Goal: Task Accomplishment & Management: Use online tool/utility

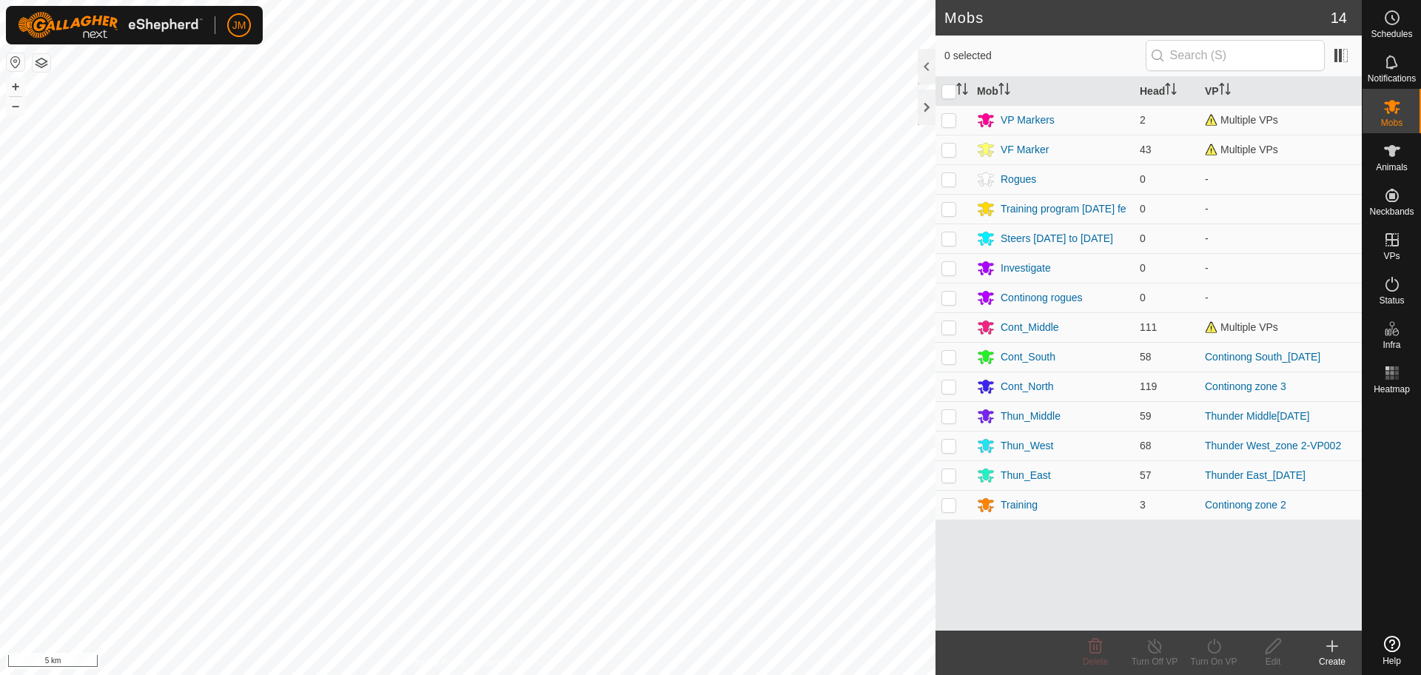
click at [920, 101] on div at bounding box center [927, 108] width 18 height 36
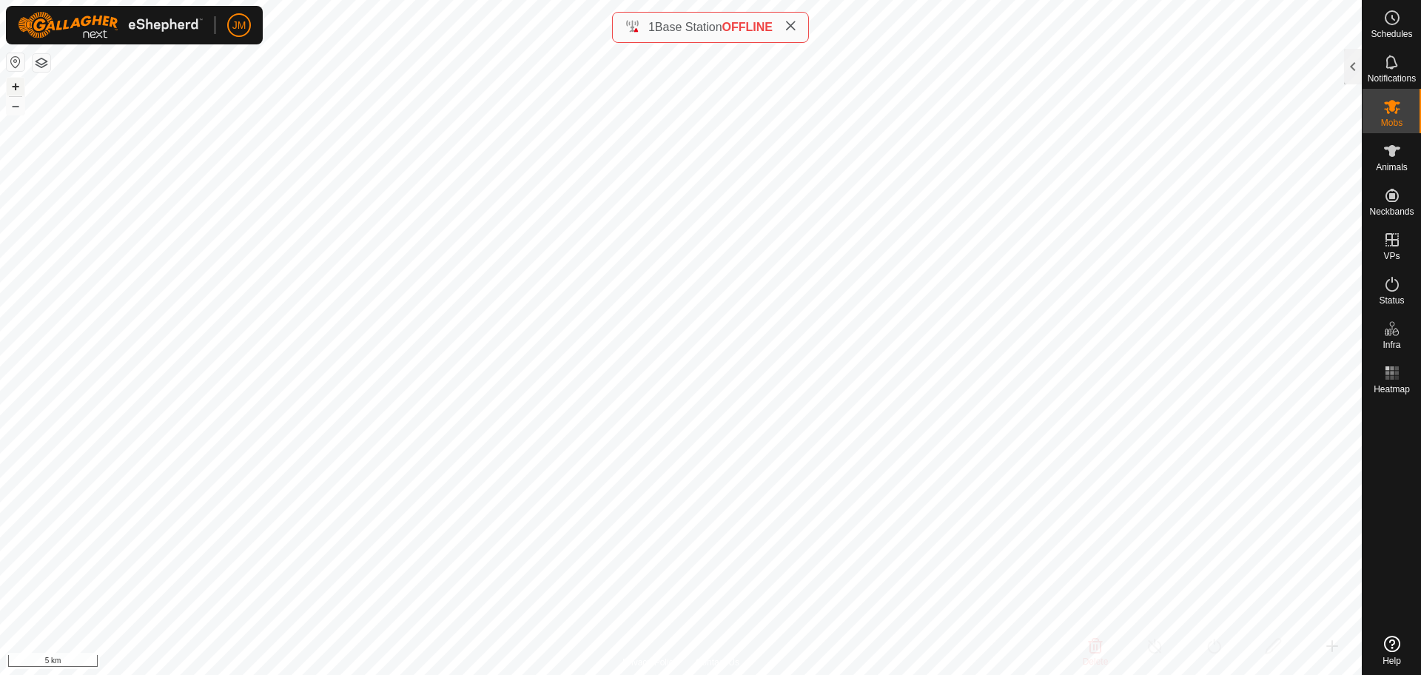
click at [10, 95] on button "+" at bounding box center [16, 87] width 18 height 18
click at [1352, 70] on div at bounding box center [1353, 67] width 18 height 36
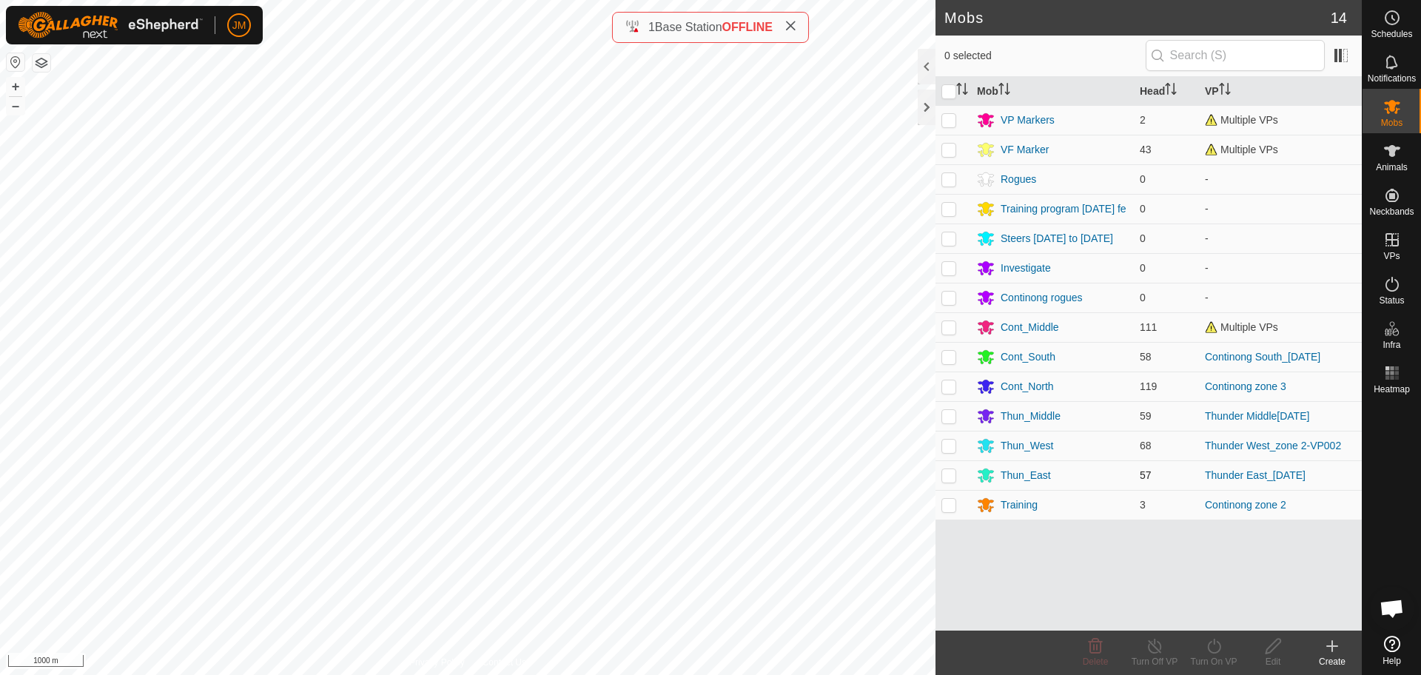
click at [950, 480] on p-checkbox at bounding box center [948, 475] width 15 height 12
checkbox input "true"
click at [948, 449] on p-checkbox at bounding box center [948, 446] width 15 height 12
checkbox input "true"
click at [948, 419] on p-checkbox at bounding box center [948, 416] width 15 height 12
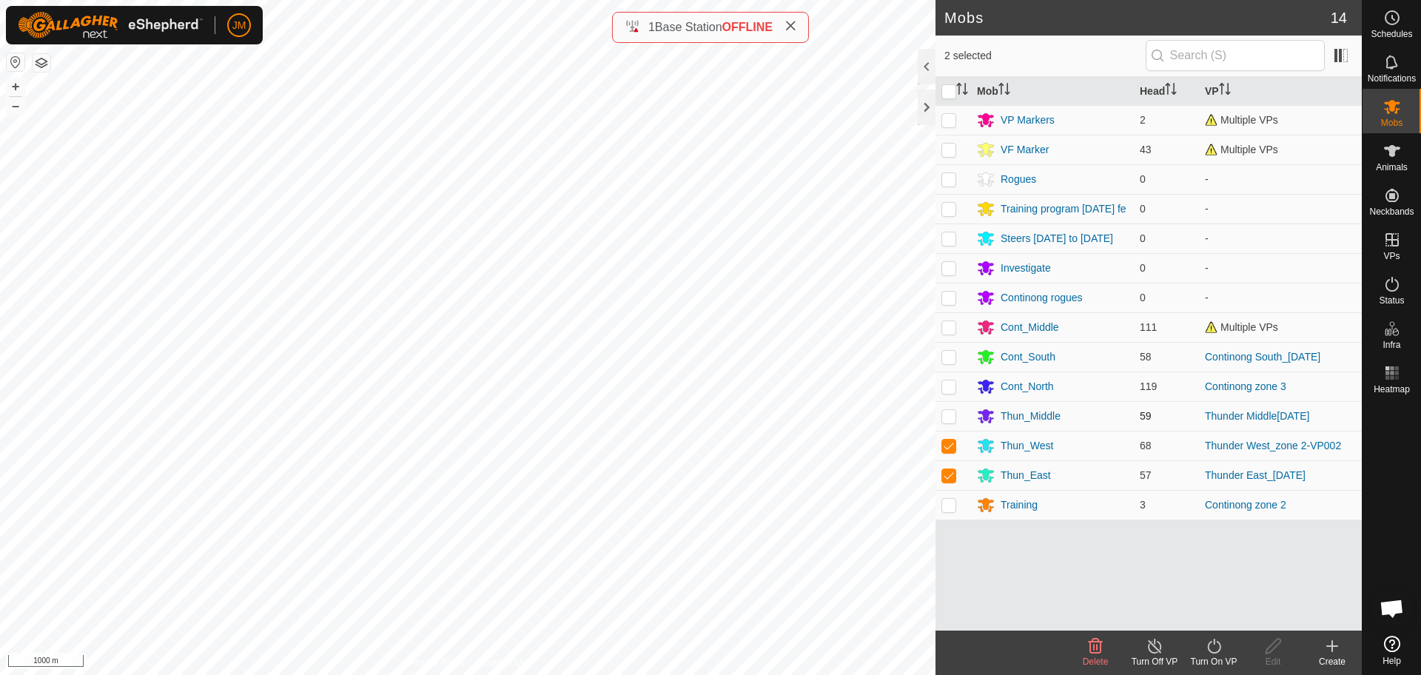
checkbox input "true"
click at [948, 359] on p-checkbox at bounding box center [948, 357] width 15 height 12
checkbox input "true"
click at [948, 328] on p-checkbox at bounding box center [948, 327] width 15 height 12
checkbox input "true"
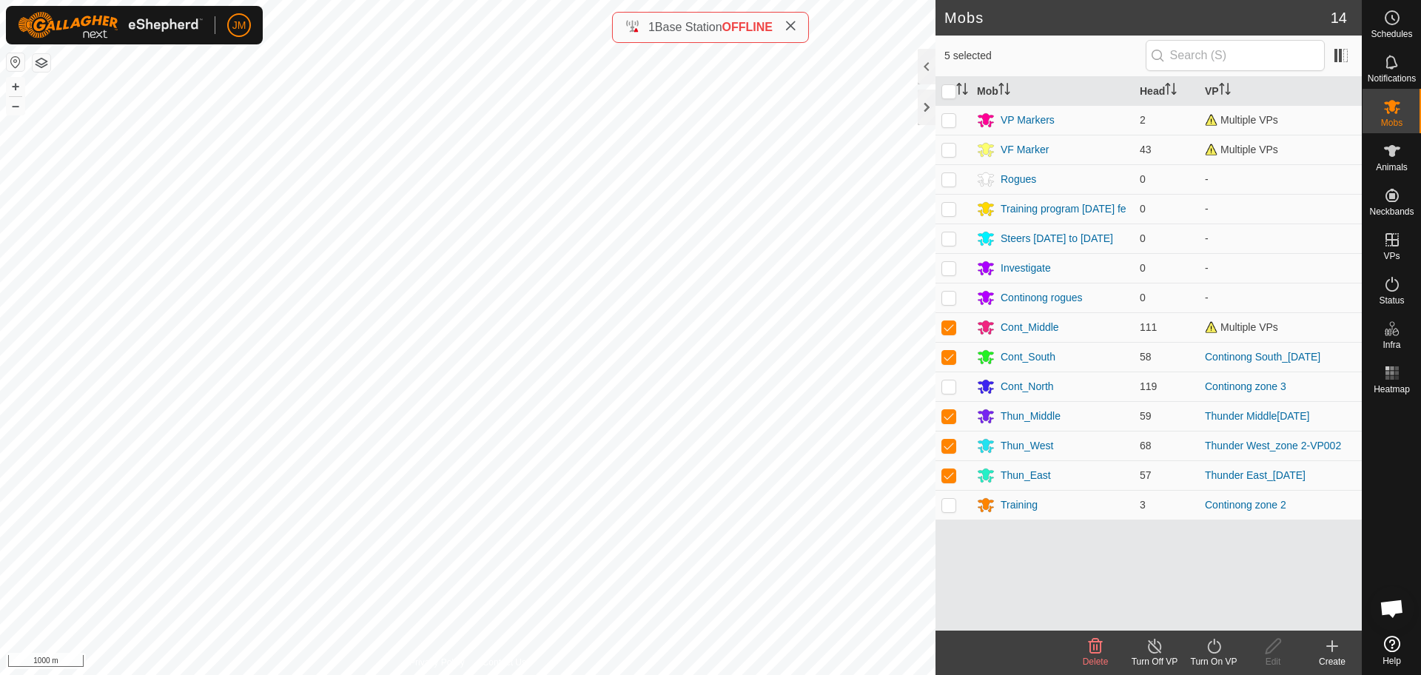
click at [1160, 647] on icon at bounding box center [1154, 646] width 13 height 15
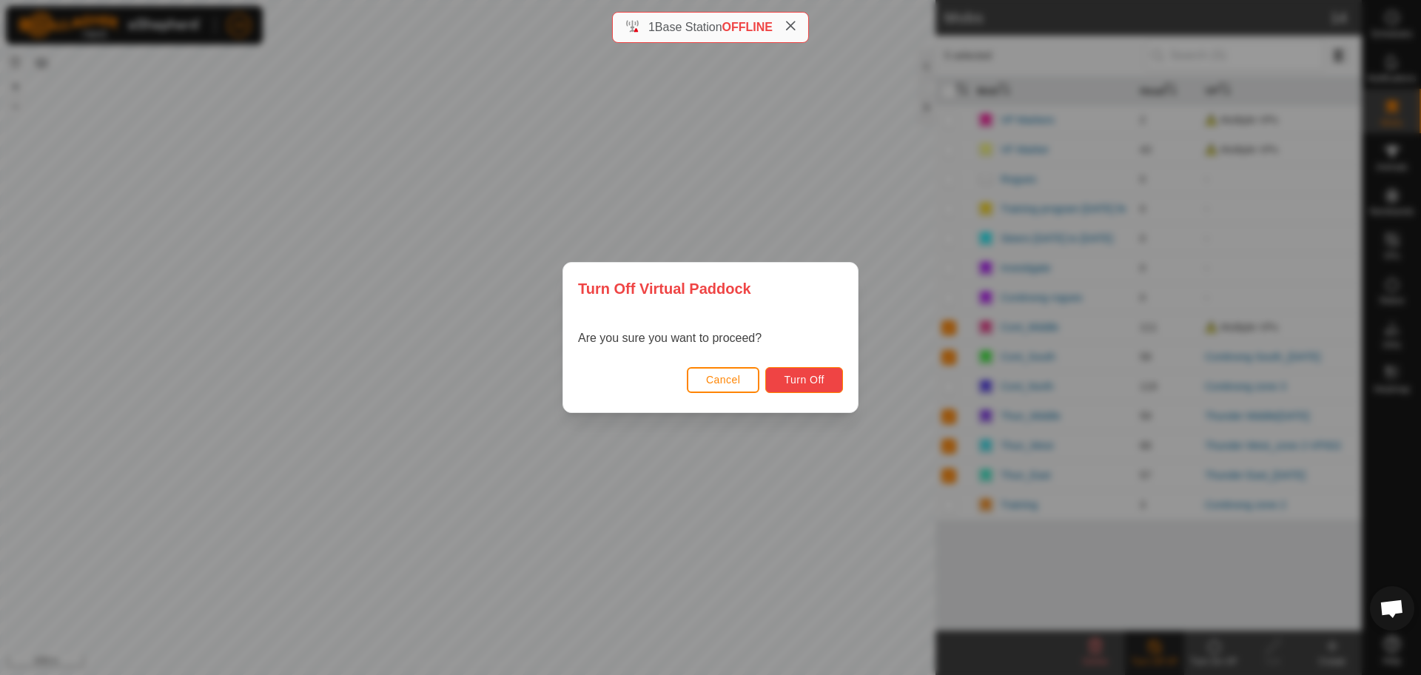
click at [809, 378] on span "Turn Off" at bounding box center [804, 380] width 41 height 12
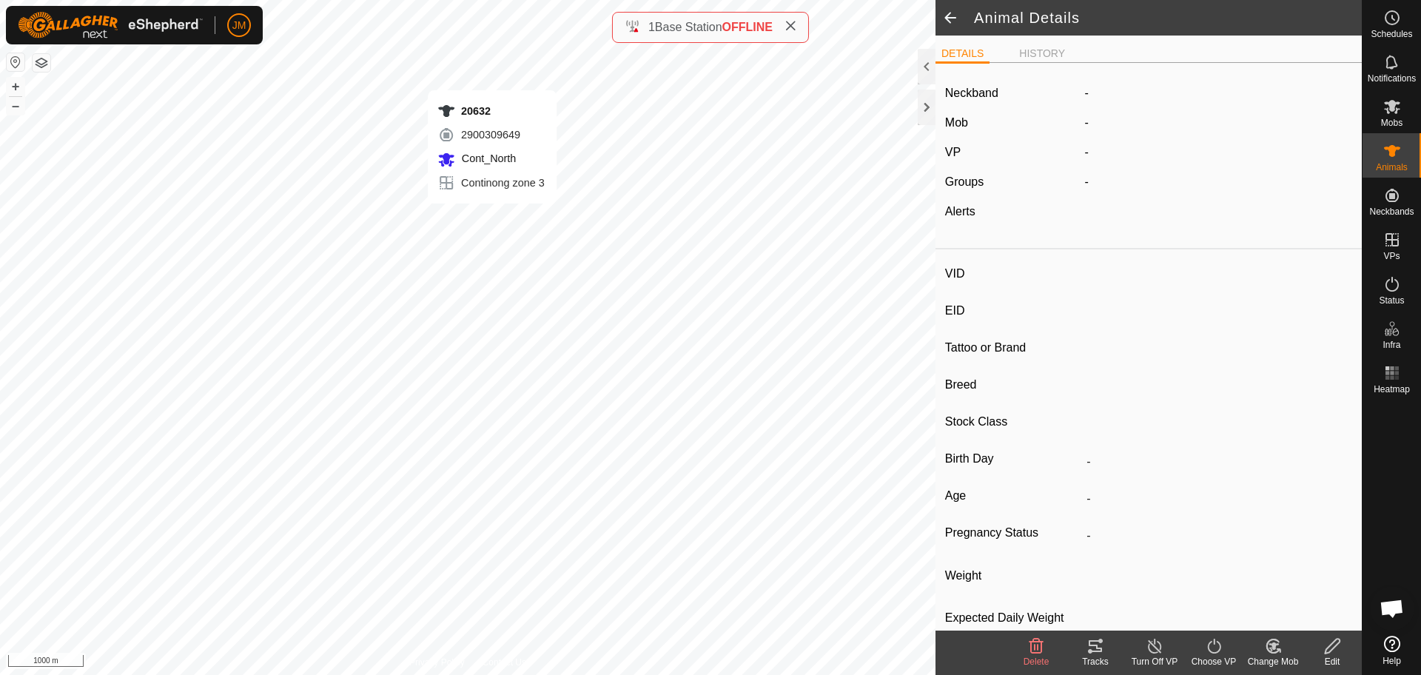
type input "20632"
type input "-"
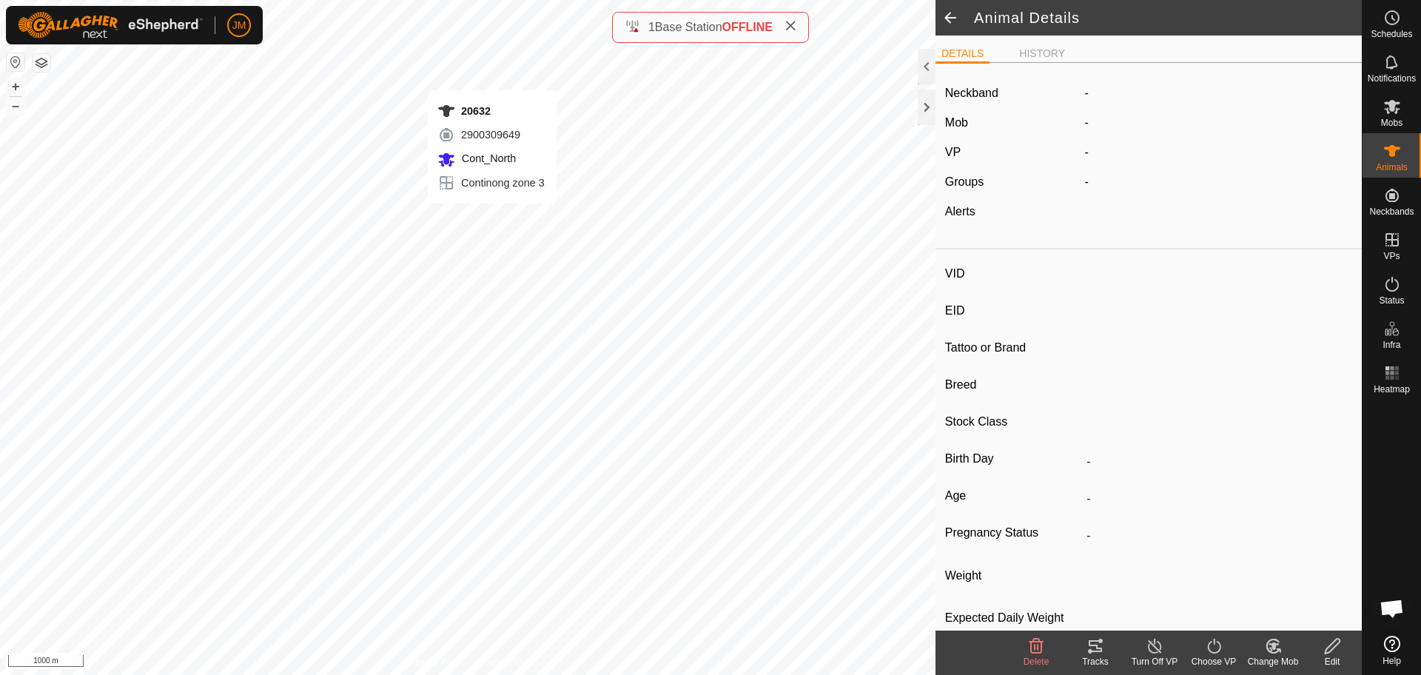
type input "-"
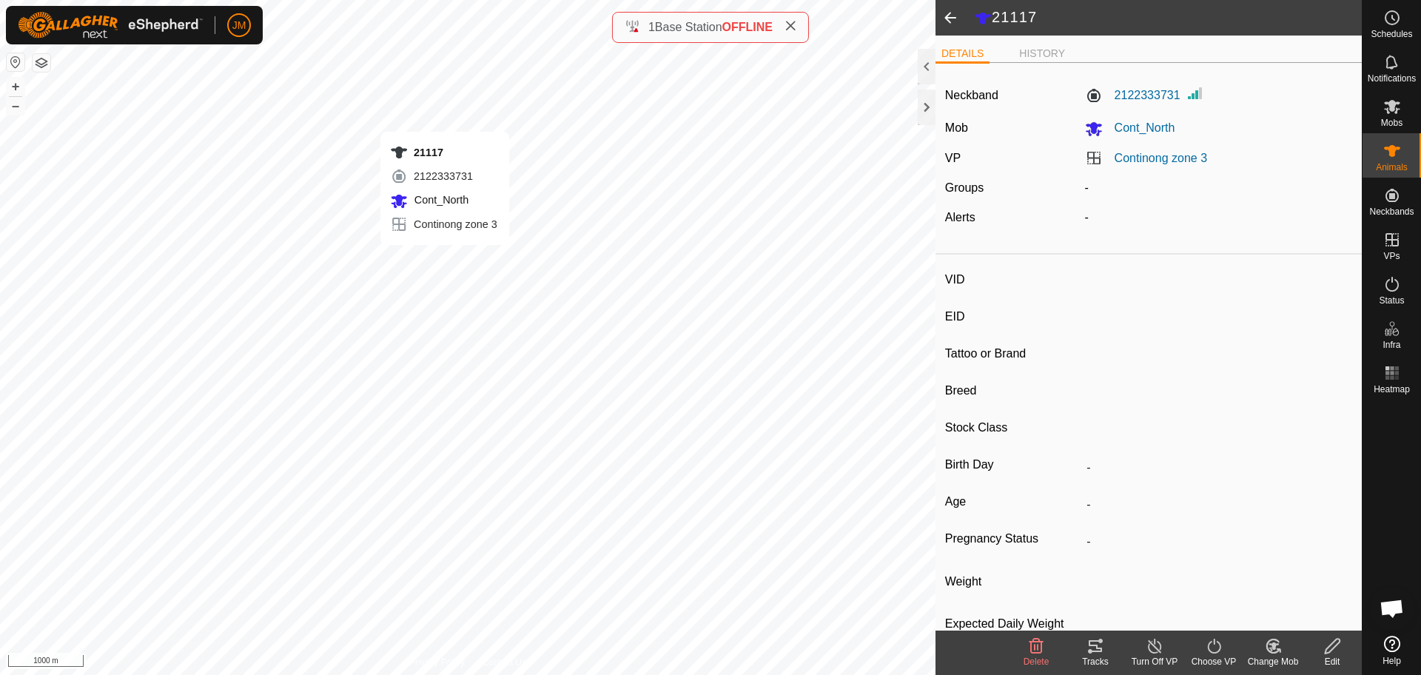
type input "21117"
type input "-"
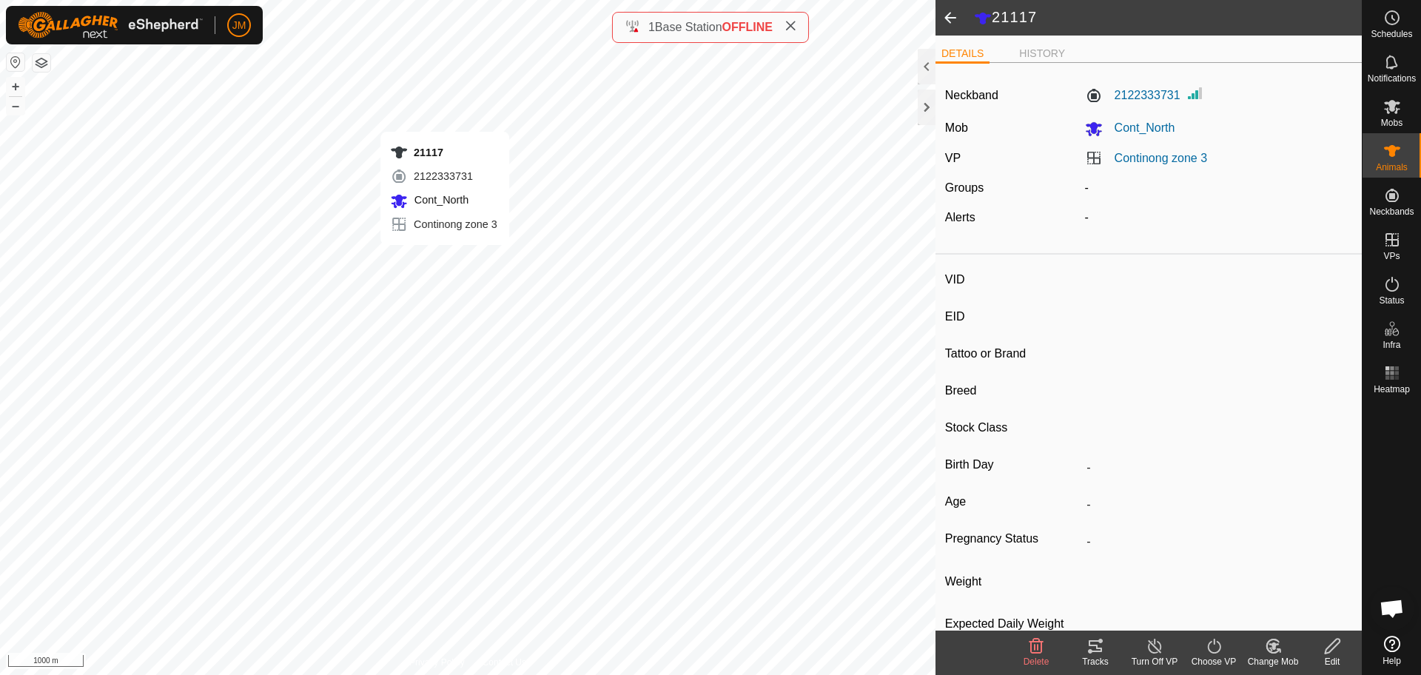
type input "-"
type input "Unknown39"
type input "-"
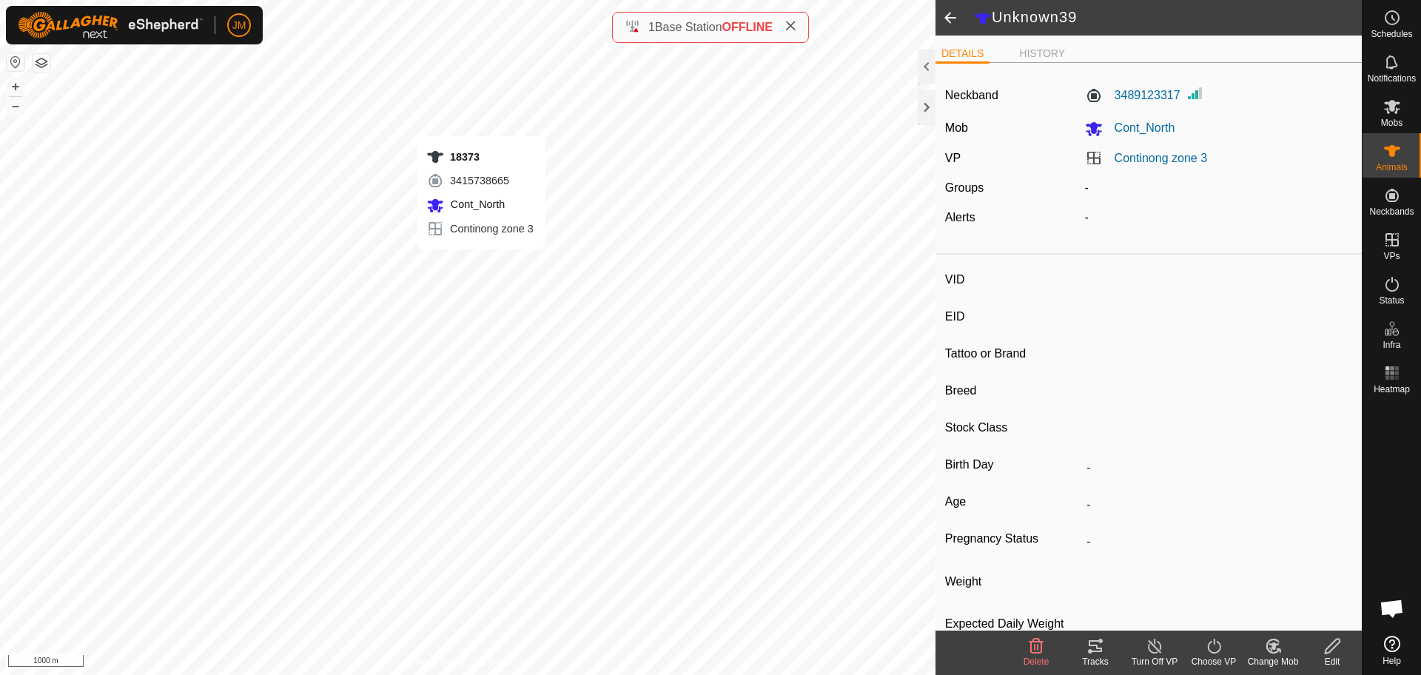
type input "-"
type input "0 kg"
type input "-"
type input "18373"
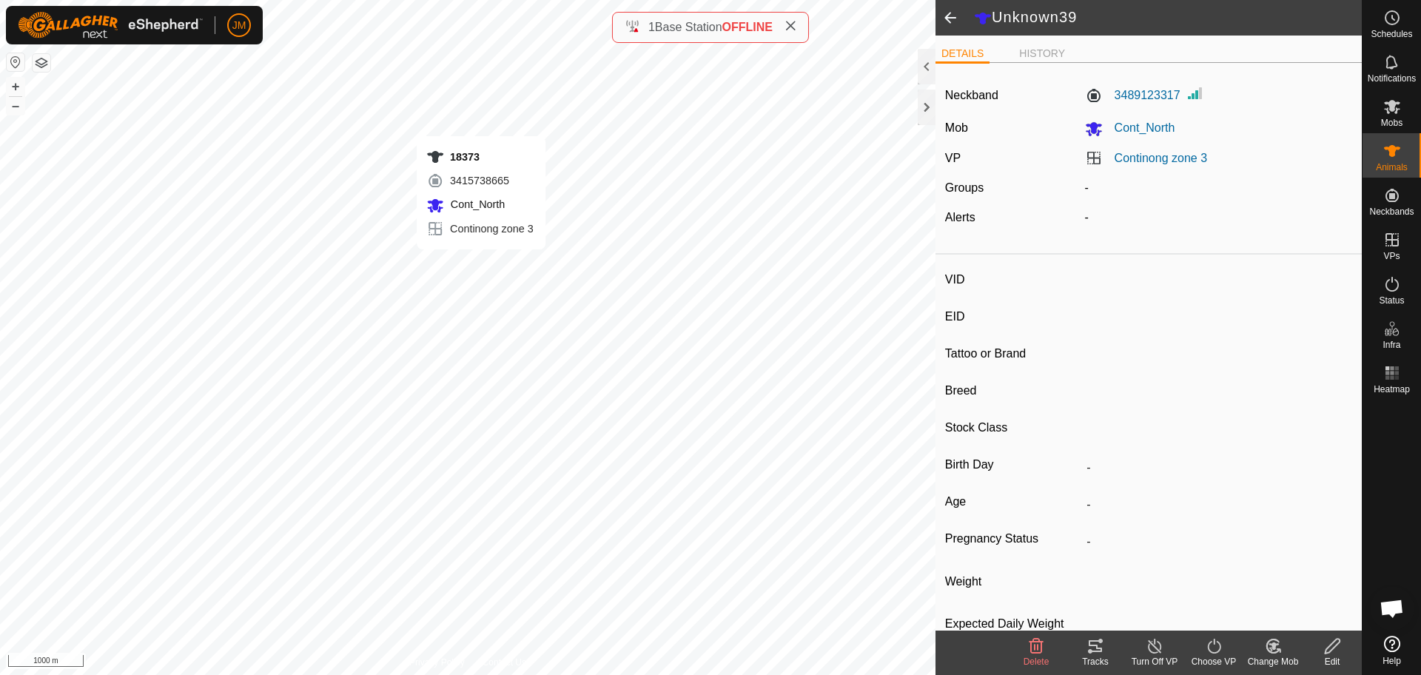
type input "-"
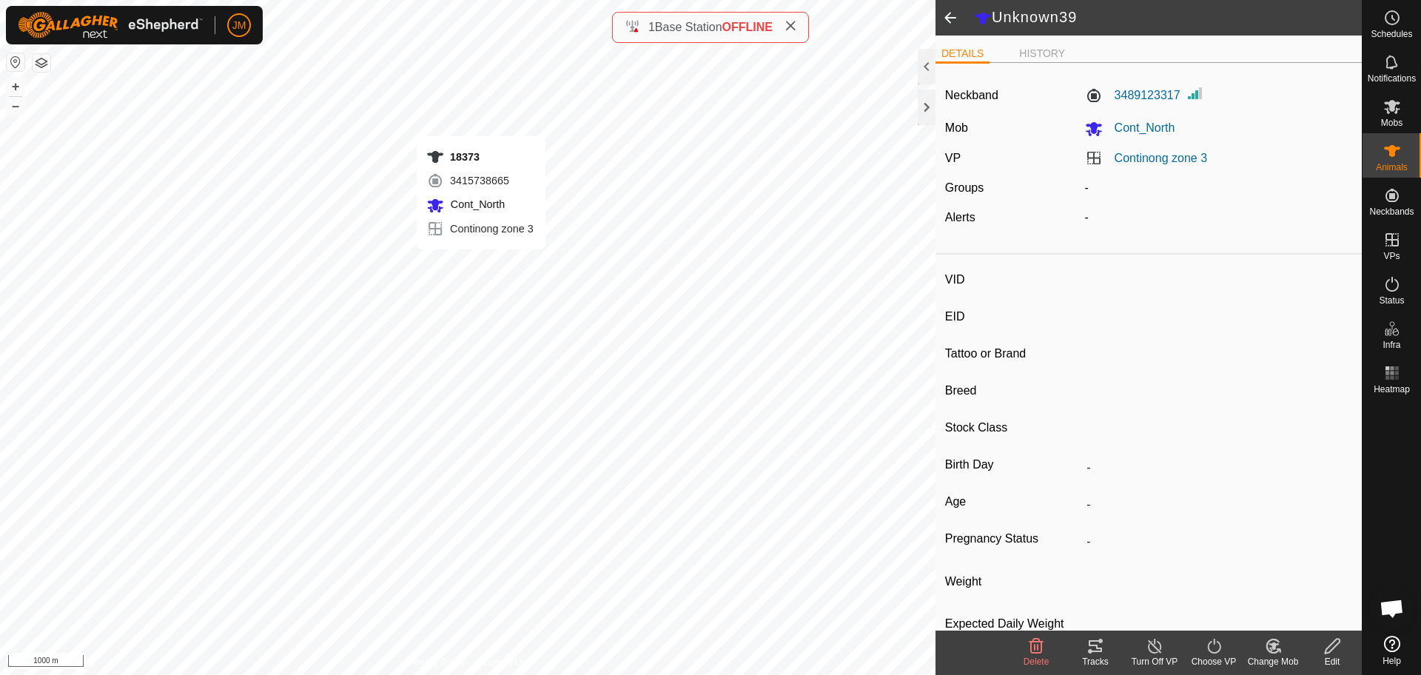
type input "-"
type input "240644"
type input "-"
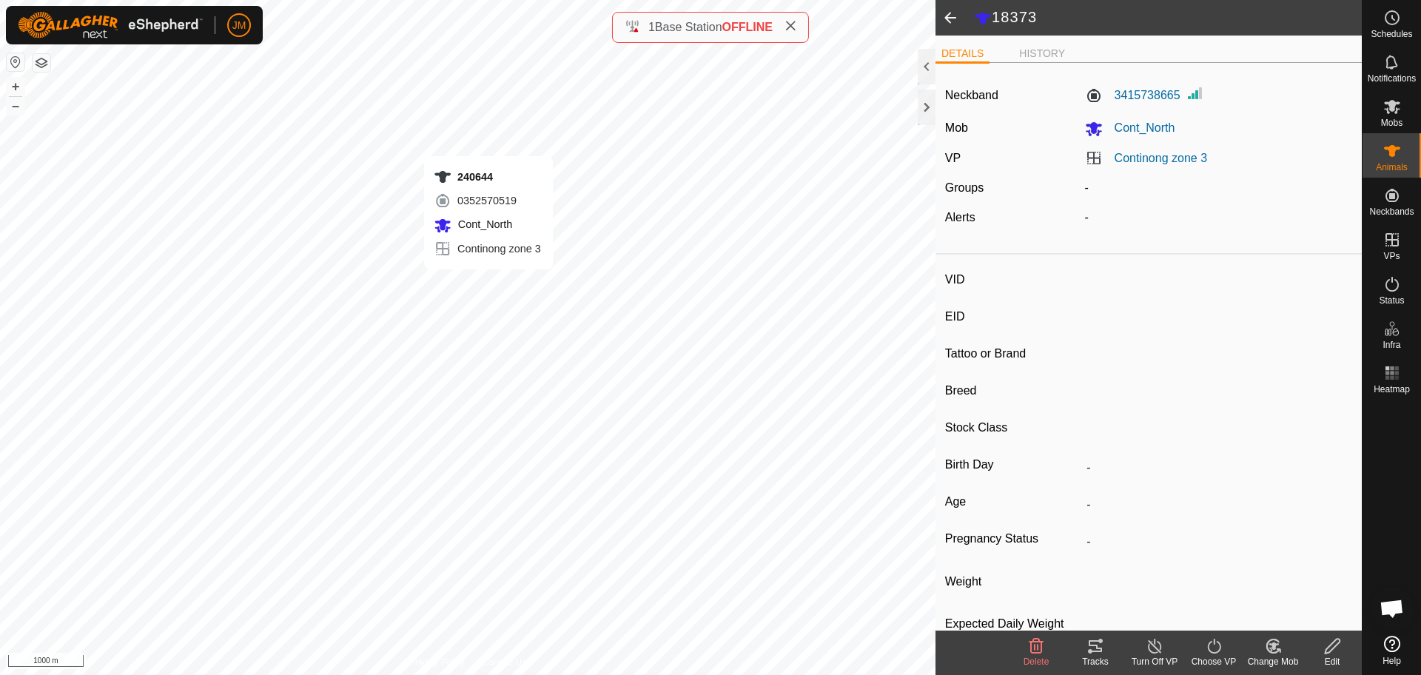
type input "-"
click at [796, 32] on span at bounding box center [791, 28] width 12 height 18
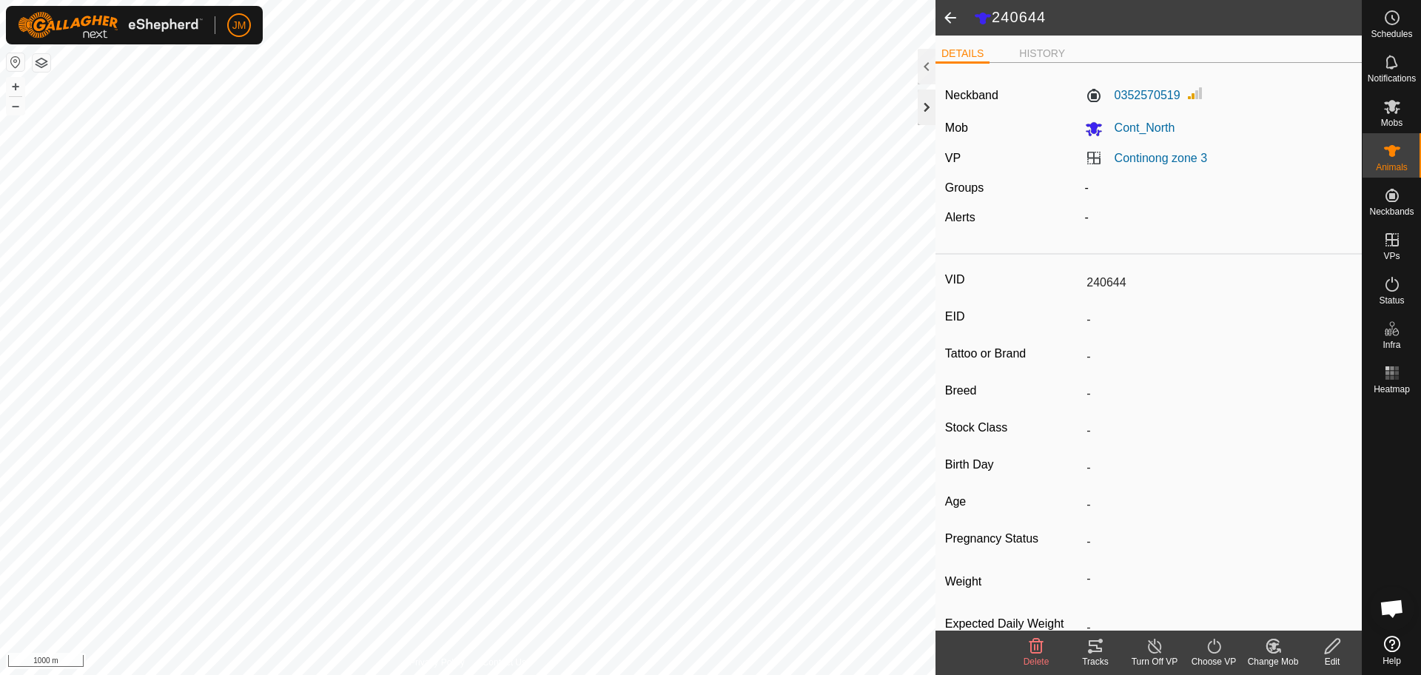
click at [927, 99] on div at bounding box center [927, 108] width 18 height 36
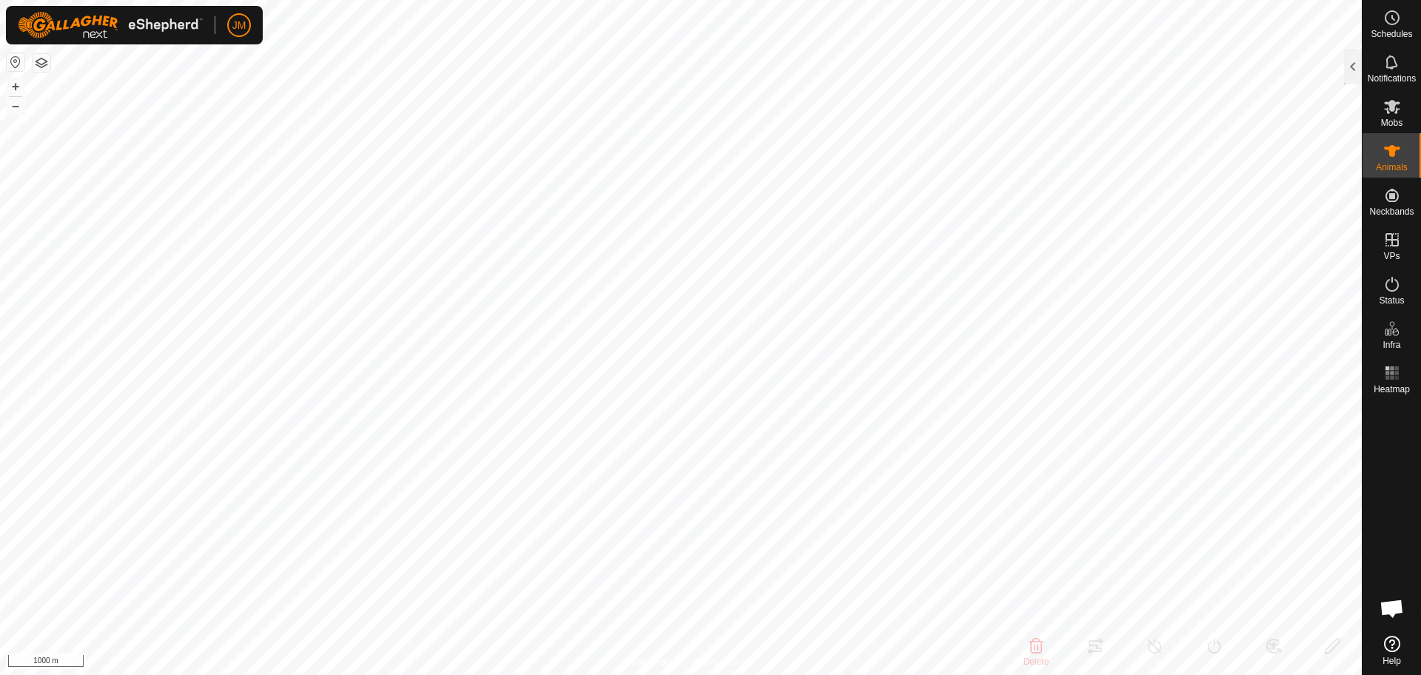
type input "20632"
type input "-"
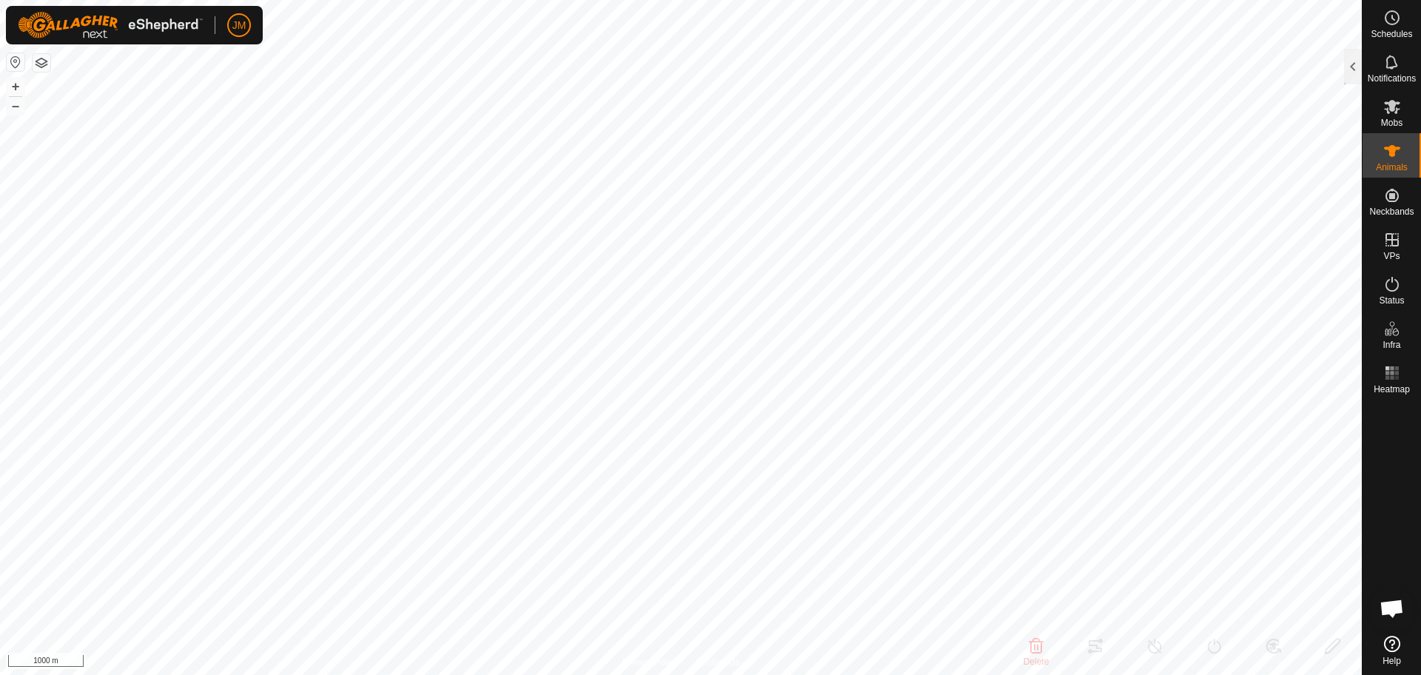
type input "-"
click at [1352, 63] on div at bounding box center [1353, 67] width 18 height 36
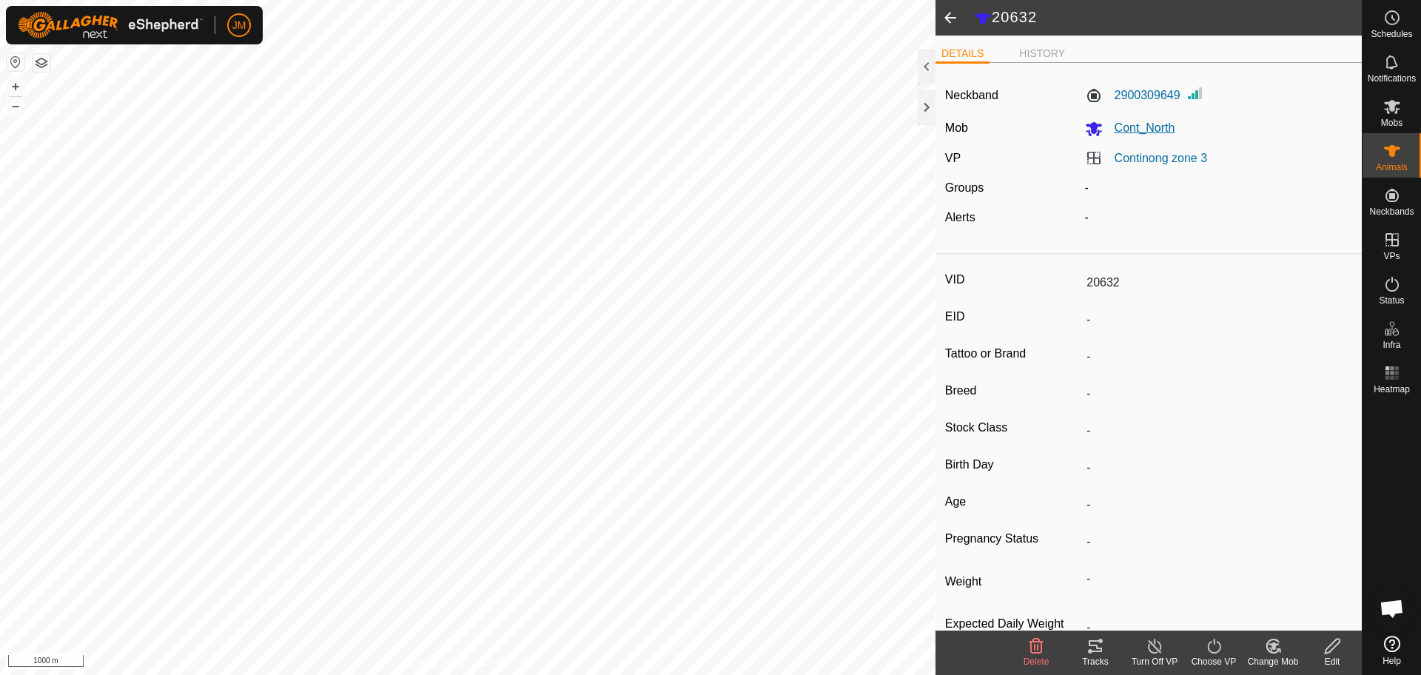
click at [1156, 126] on span "Cont_North" at bounding box center [1139, 127] width 73 height 13
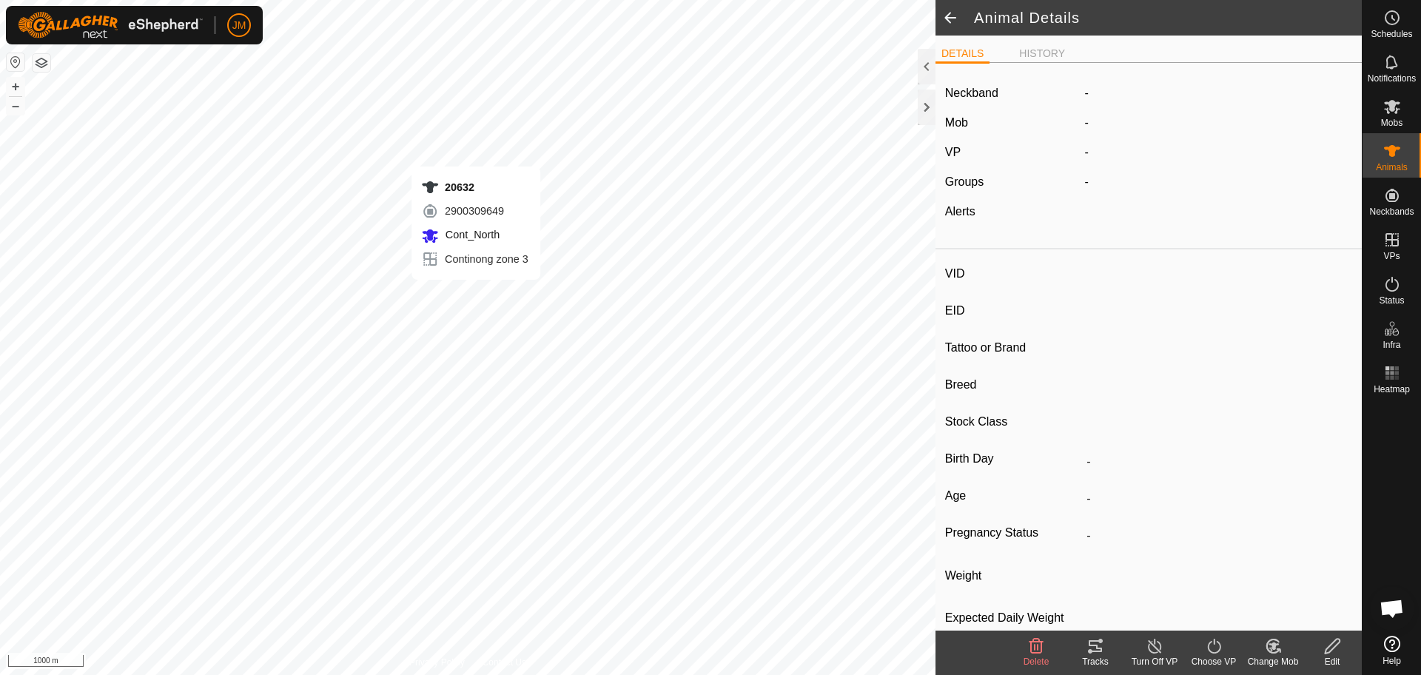
type input "20632"
type input "-"
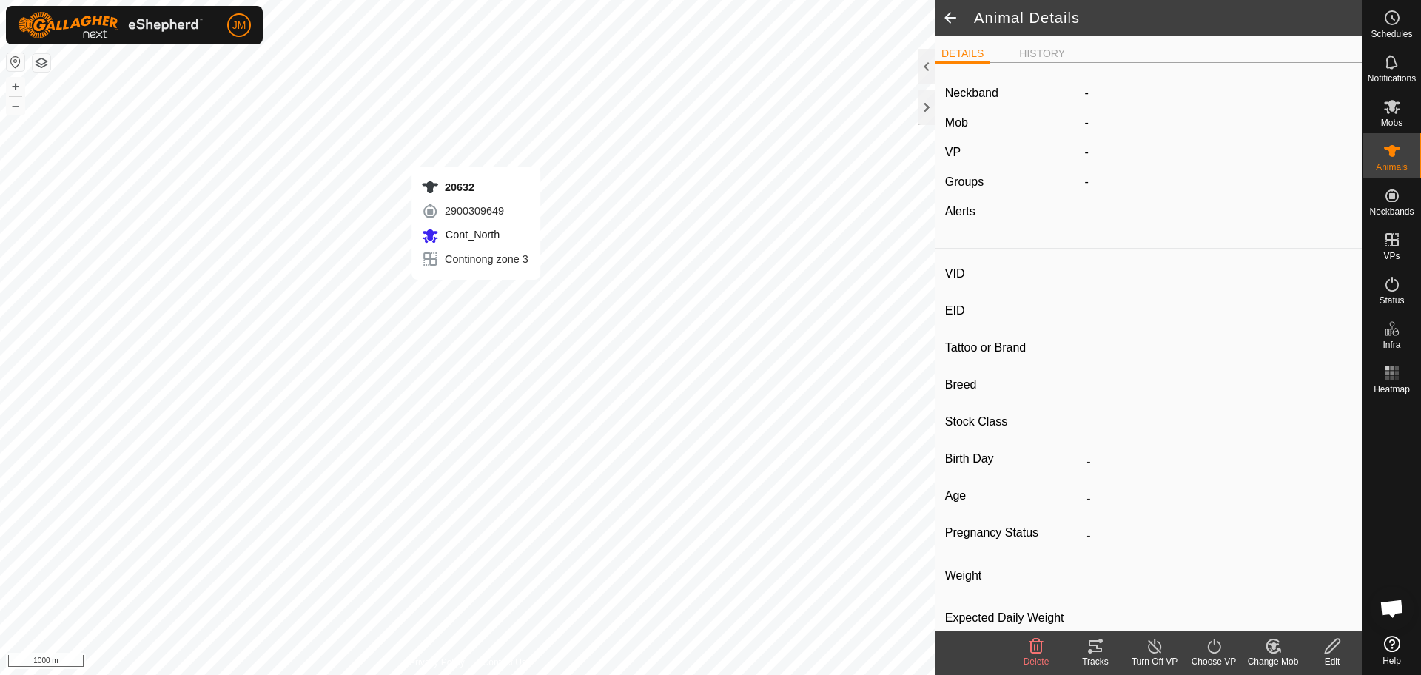
type input "-"
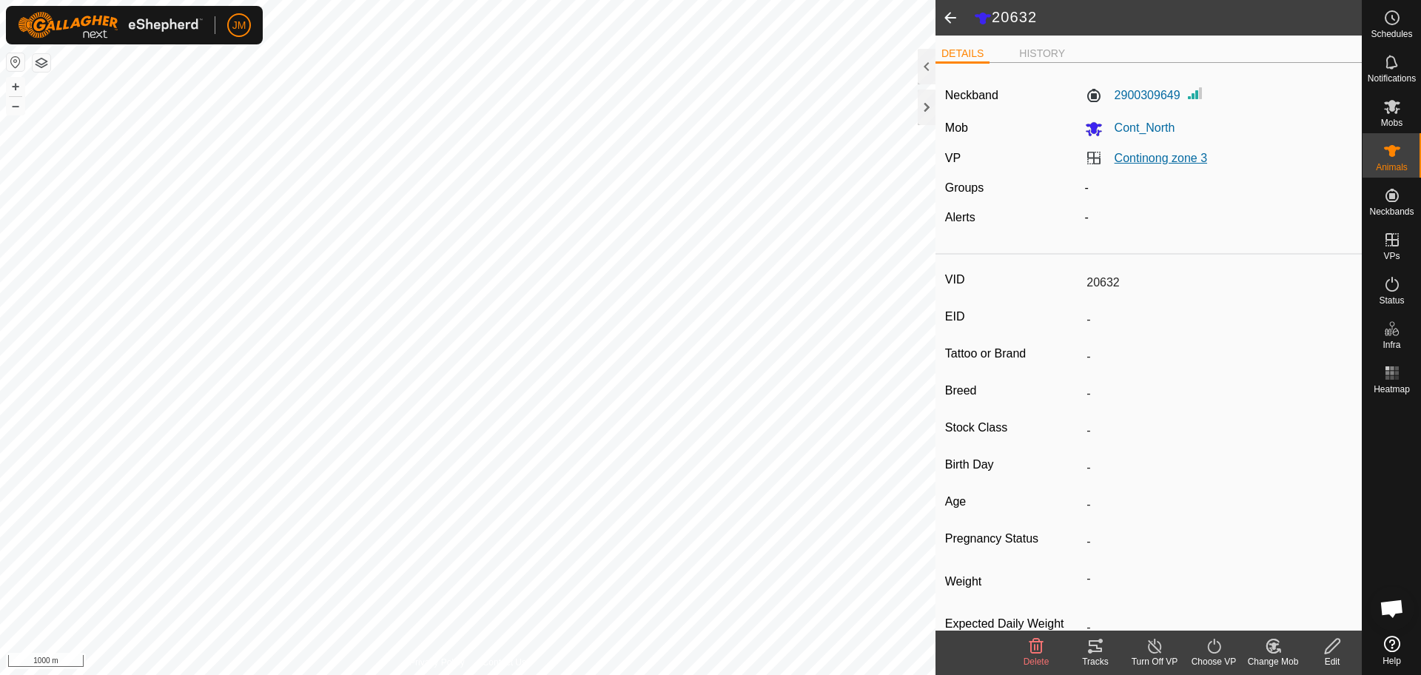
click at [1135, 158] on link "Continong zone 3" at bounding box center [1161, 158] width 93 height 13
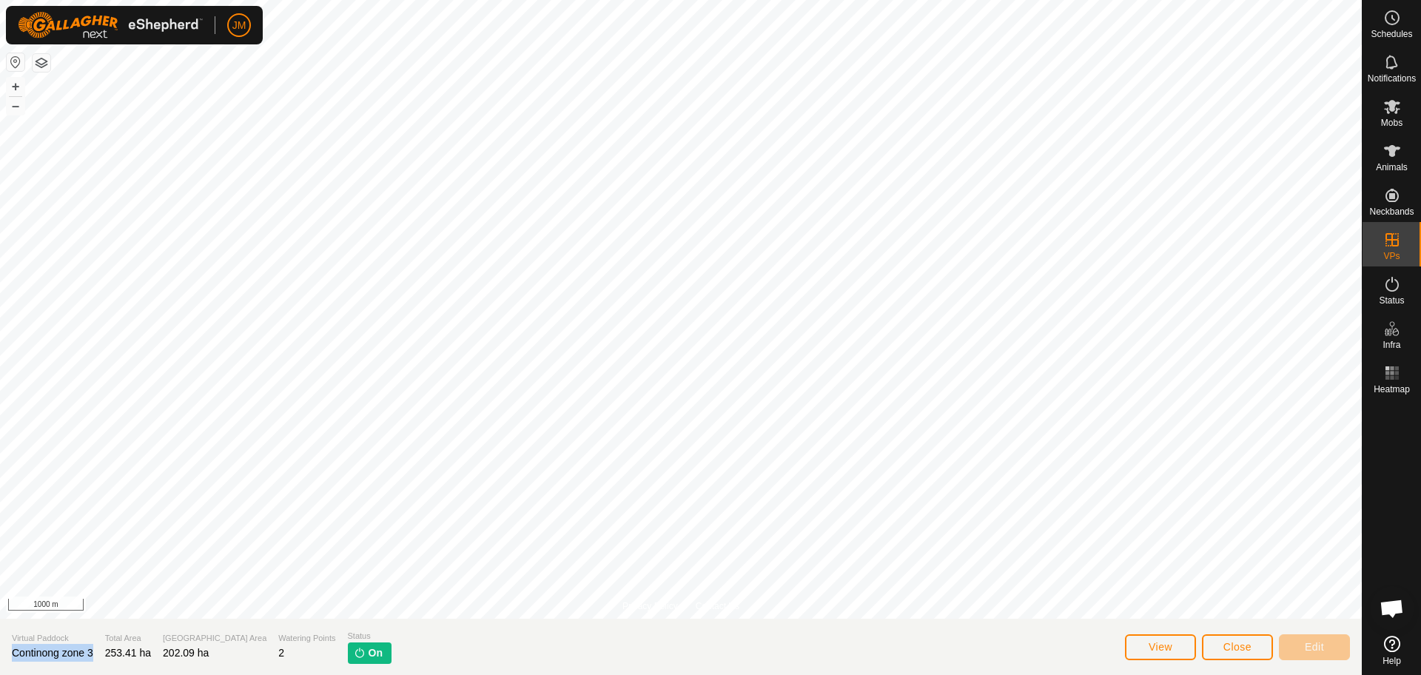
drag, startPoint x: 94, startPoint y: 651, endPoint x: 2, endPoint y: 654, distance: 91.8
click at [2, 654] on section "Virtual Paddock Continong zone 3 Total Area 253.41 ha Grazing Area 202.09 ha Wa…" at bounding box center [681, 647] width 1362 height 56
click at [40, 652] on span "Continong zone 3" at bounding box center [52, 653] width 81 height 12
drag, startPoint x: 10, startPoint y: 654, endPoint x: 95, endPoint y: 659, distance: 85.2
click at [95, 659] on section "Virtual Paddock Continong zone 3 Total Area 253.41 ha Grazing Area 202.09 ha Wa…" at bounding box center [681, 647] width 1362 height 56
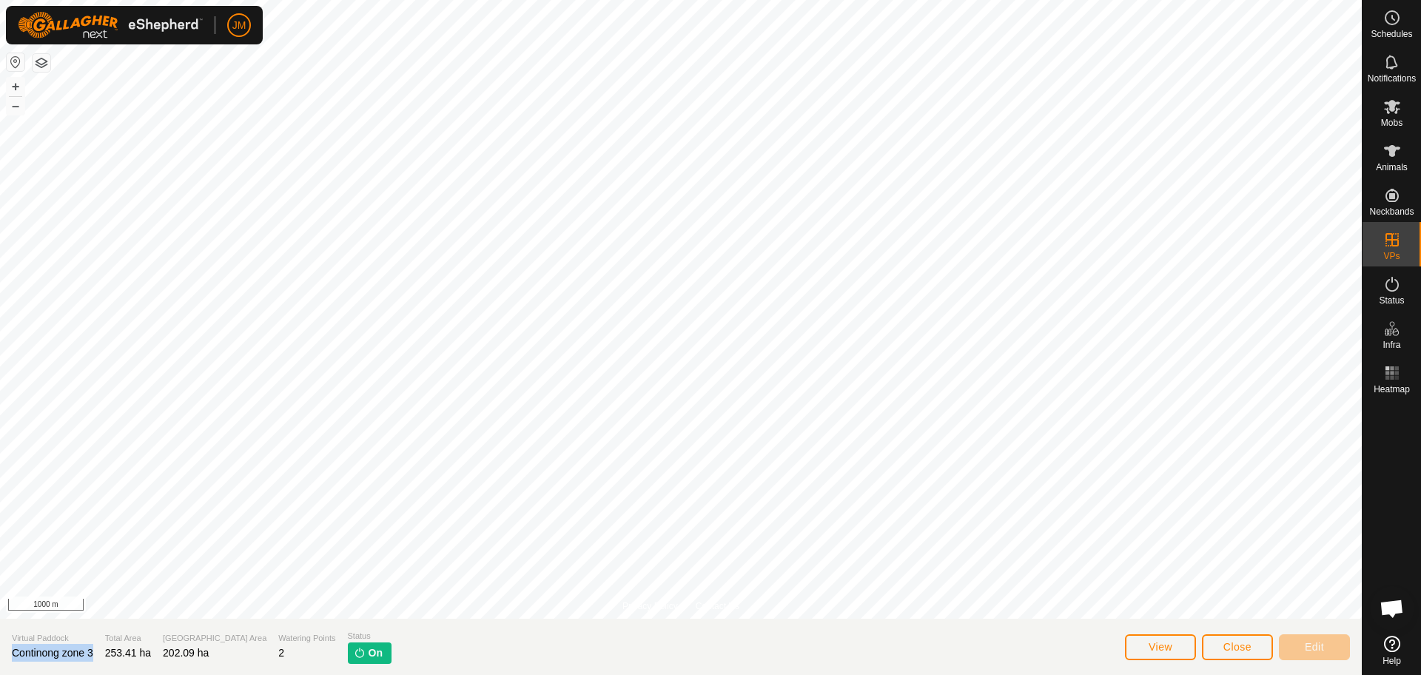
copy span "Continong zone 3"
click at [1232, 642] on span "Close" at bounding box center [1237, 647] width 28 height 12
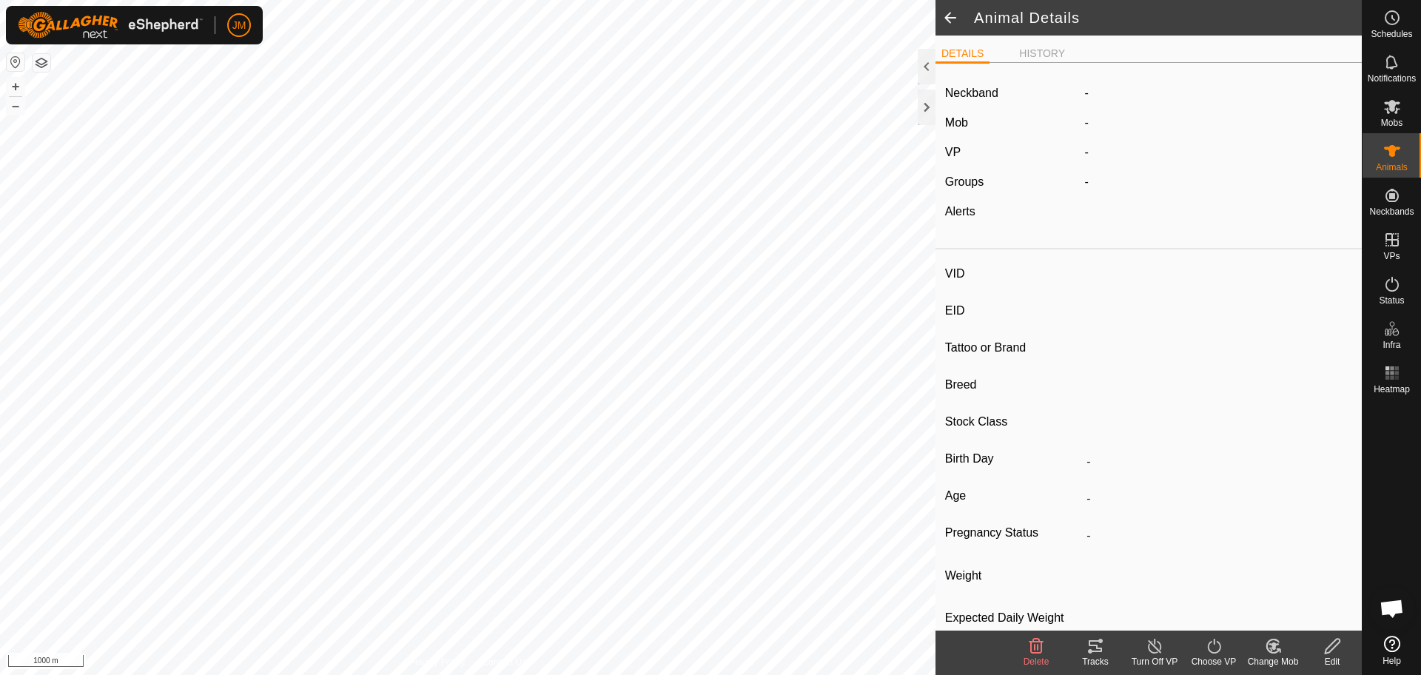
type input "20632"
type input "-"
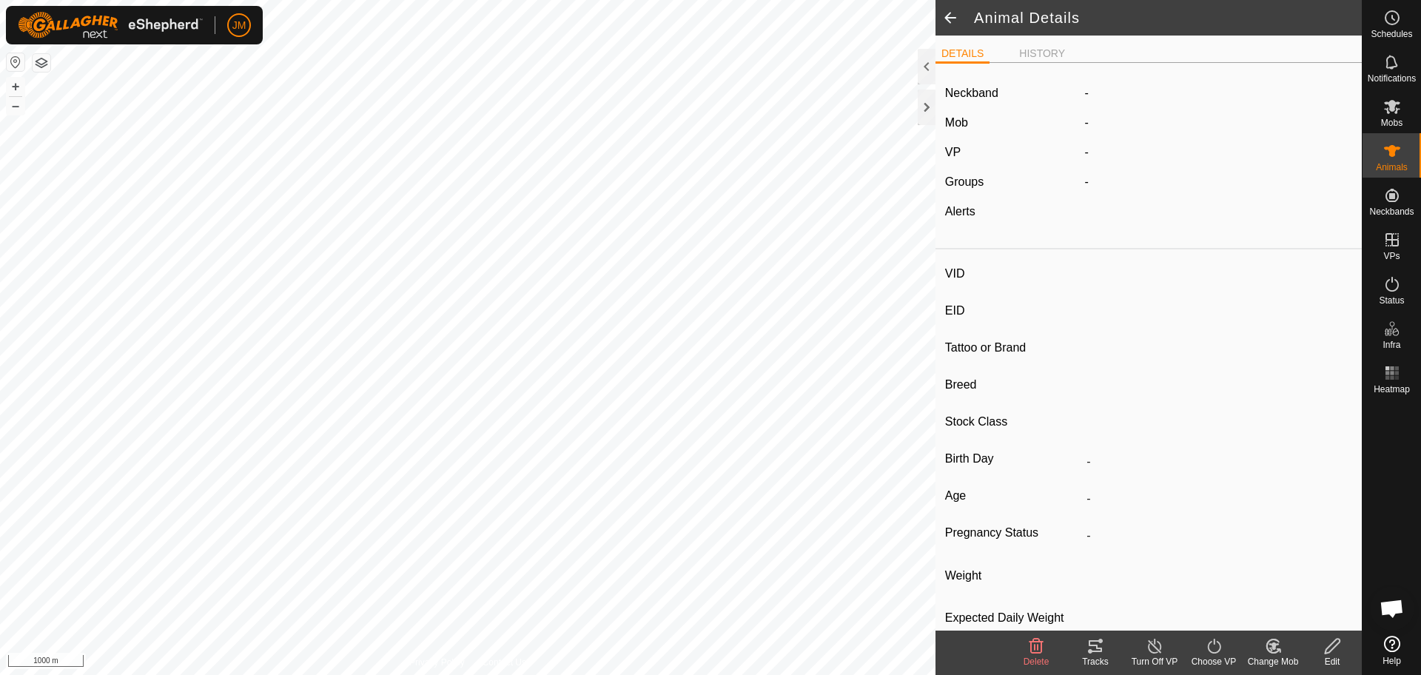
type input "-"
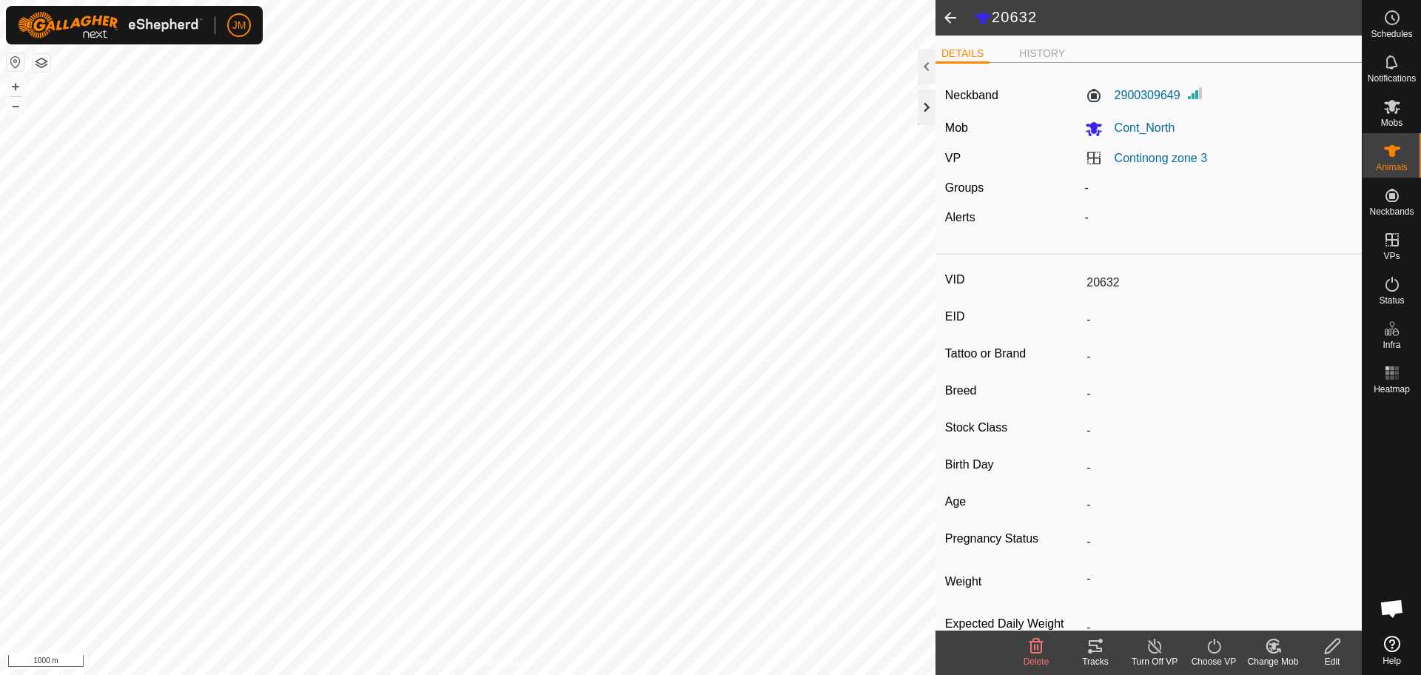
click at [929, 121] on div at bounding box center [927, 108] width 18 height 36
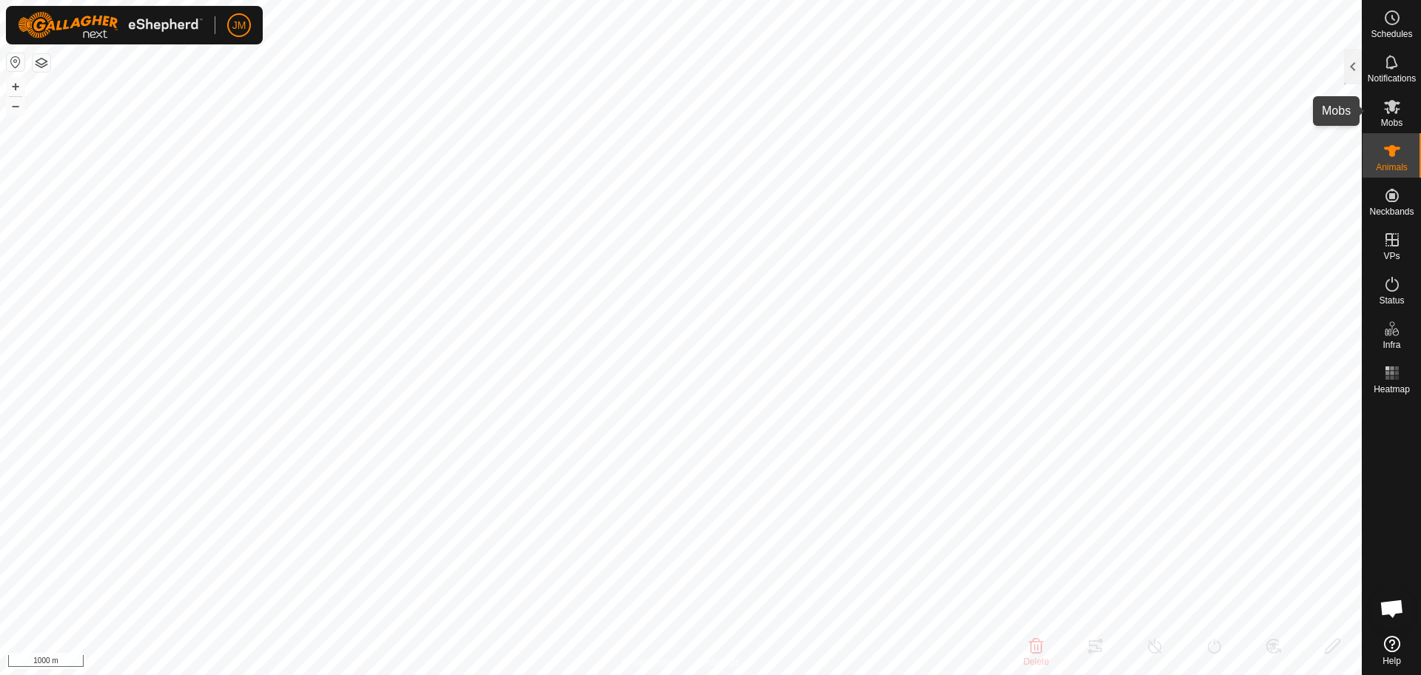
click at [1385, 112] on icon at bounding box center [1392, 107] width 18 height 18
click at [1385, 68] on icon at bounding box center [1392, 62] width 18 height 18
click at [19, 90] on button "+" at bounding box center [16, 87] width 18 height 18
click at [14, 102] on button "–" at bounding box center [16, 106] width 18 height 18
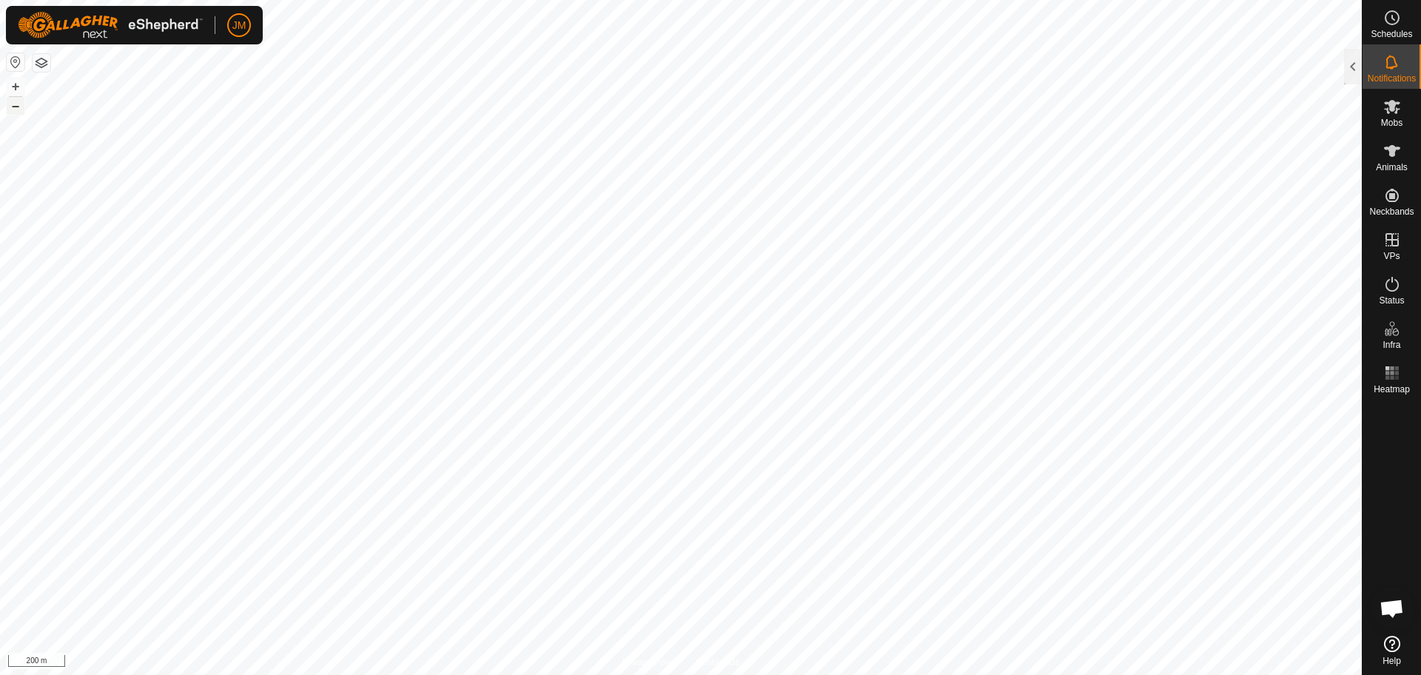
click at [14, 102] on button "–" at bounding box center [16, 106] width 18 height 18
click at [1392, 155] on icon at bounding box center [1392, 151] width 16 height 12
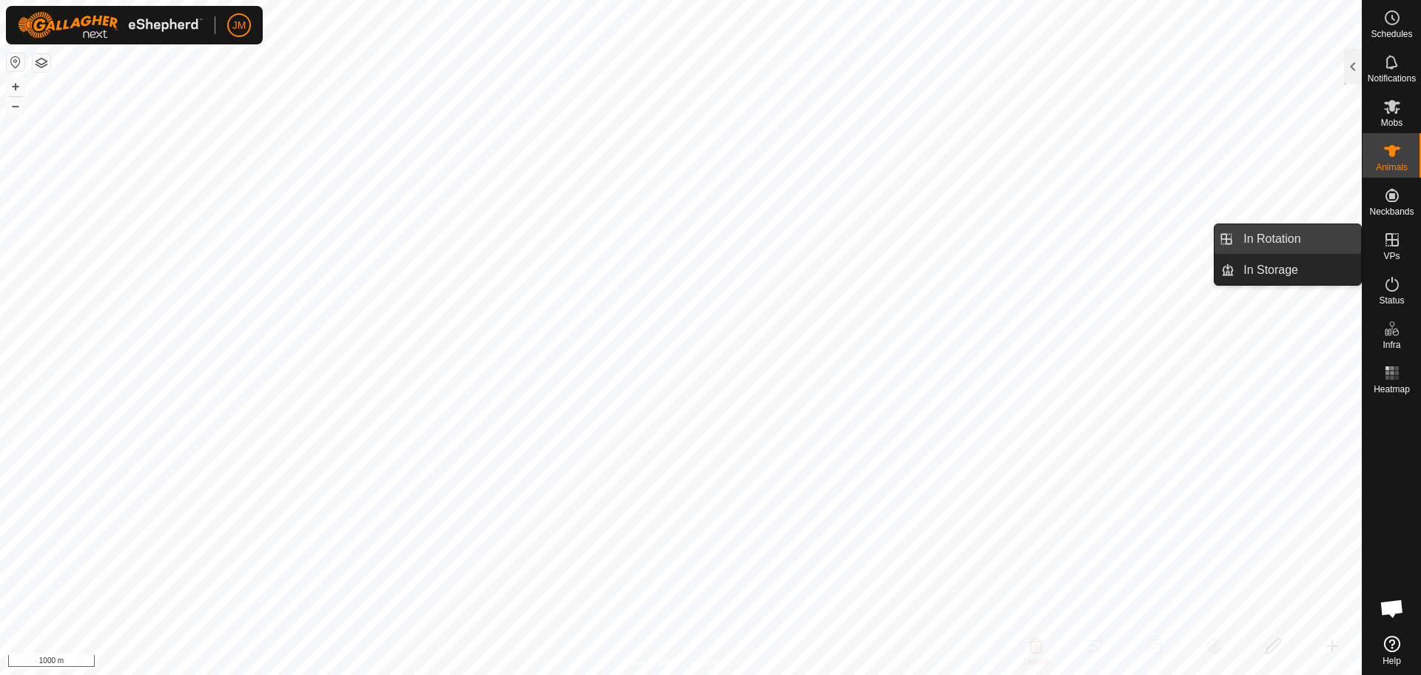
click at [1332, 238] on link "In Rotation" at bounding box center [1298, 239] width 127 height 30
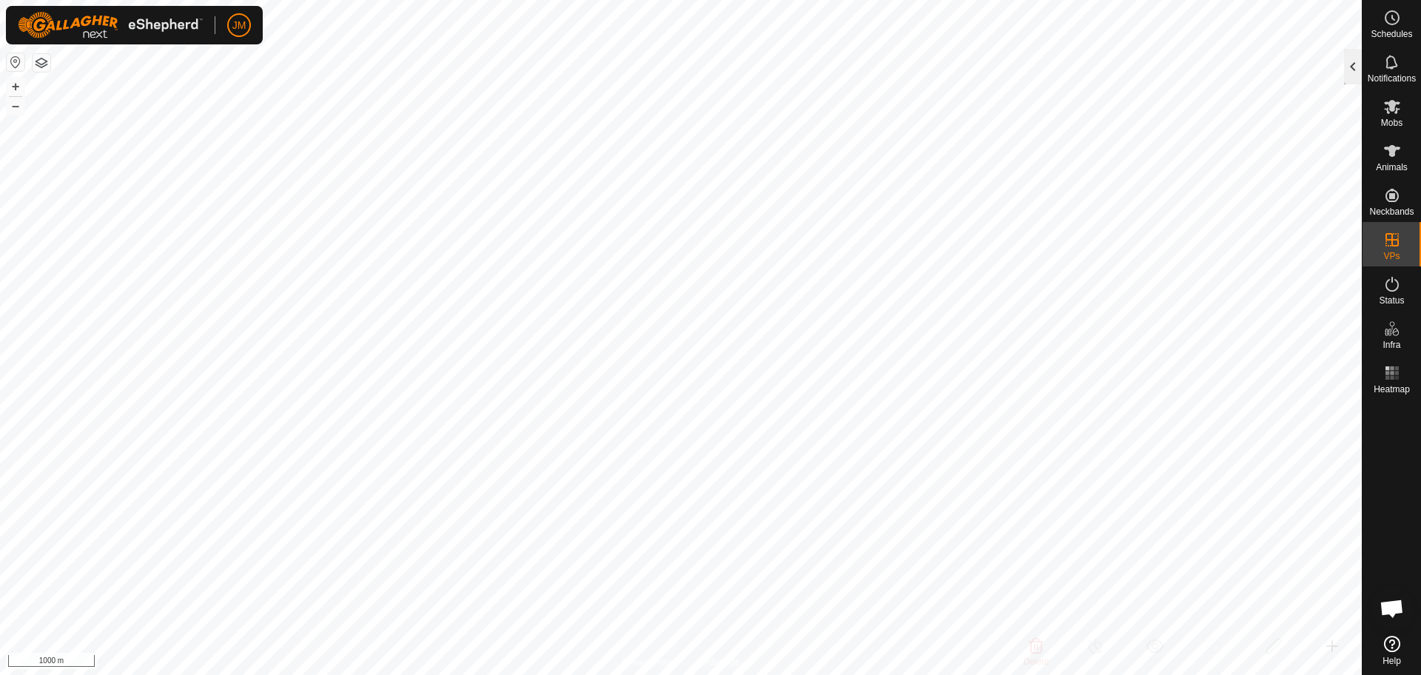
click at [1347, 61] on div at bounding box center [1353, 67] width 18 height 36
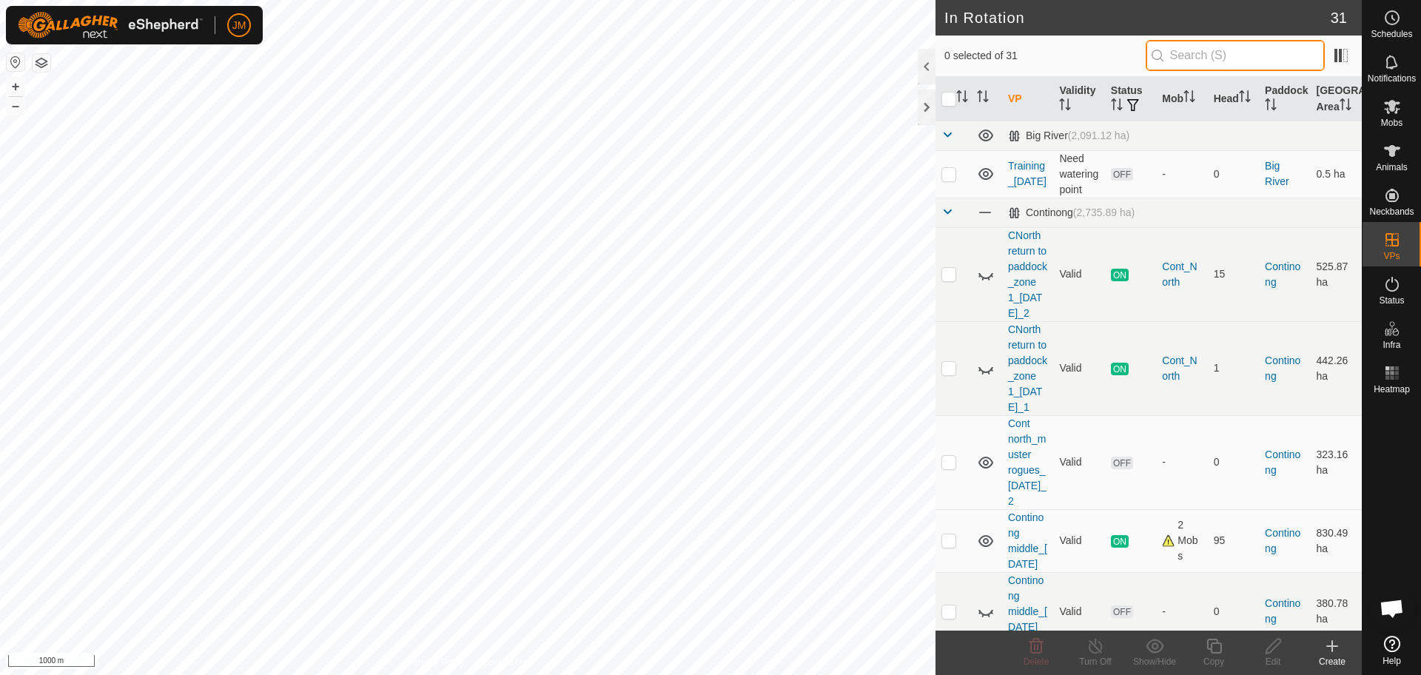
click at [1239, 41] on input "text" at bounding box center [1235, 55] width 179 height 31
paste input "Continong zone 3"
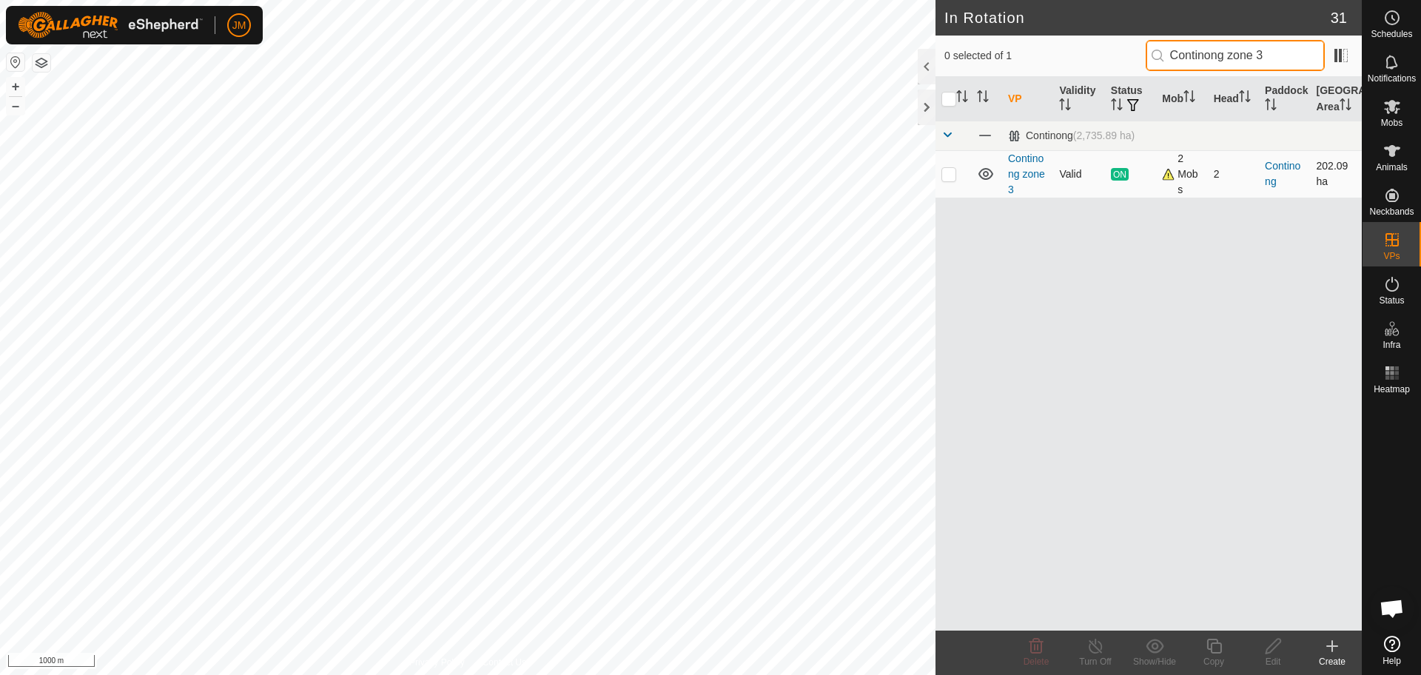
type input "Continong zone 3"
click at [947, 178] on p-checkbox at bounding box center [948, 174] width 15 height 12
checkbox input "true"
click at [1215, 650] on icon at bounding box center [1214, 646] width 19 height 18
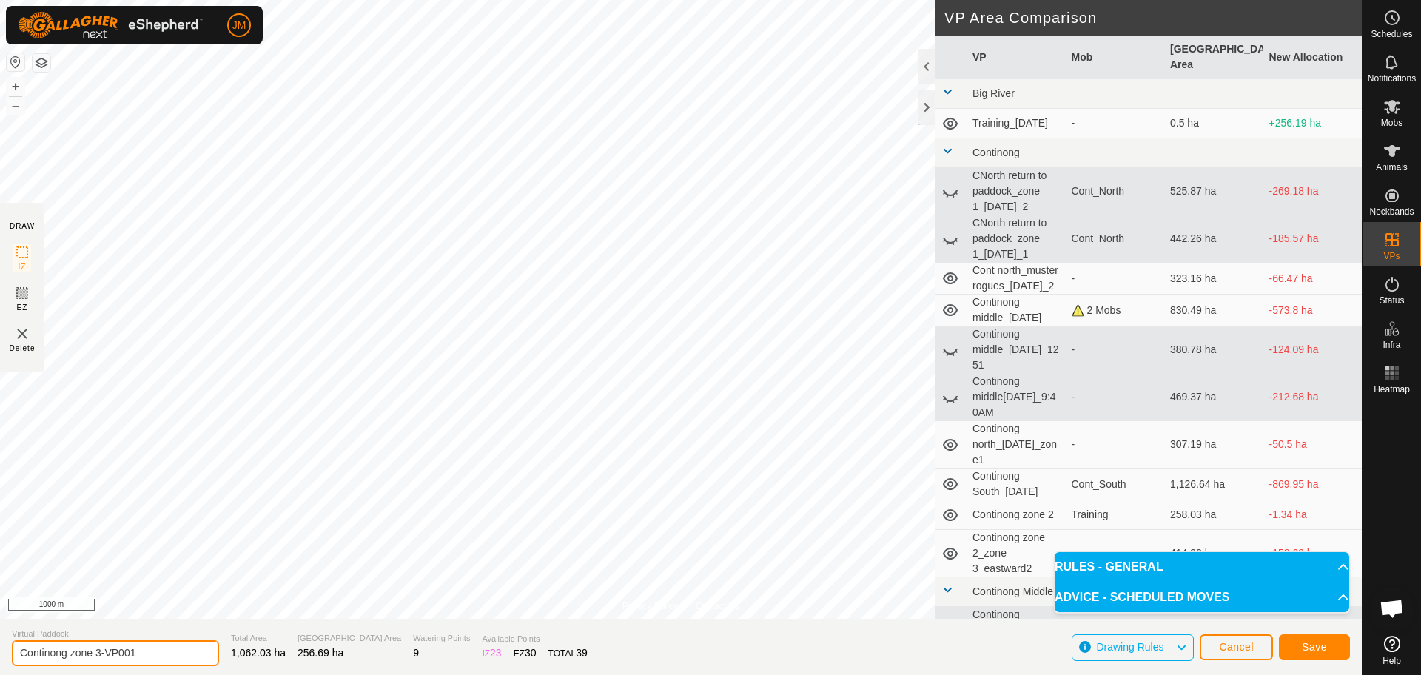
drag, startPoint x: 172, startPoint y: 657, endPoint x: 99, endPoint y: 659, distance: 72.5
click at [99, 659] on input "Continong zone 3-VP001" at bounding box center [115, 653] width 207 height 26
drag, startPoint x: 180, startPoint y: 652, endPoint x: 18, endPoint y: 660, distance: 162.3
click at [18, 660] on input "Continong zone 3_muster to yards" at bounding box center [115, 653] width 207 height 26
type input "Continong zone 3_muster to yards"
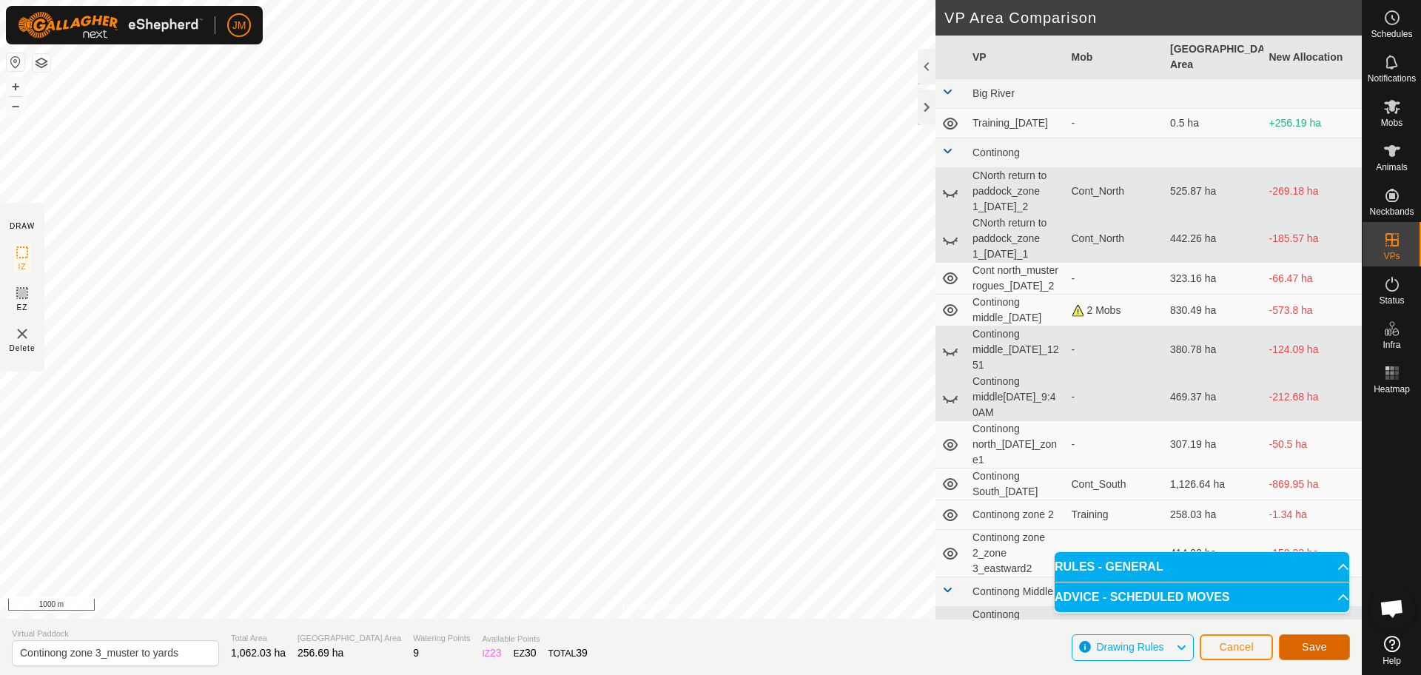
click at [1318, 647] on span "Save" at bounding box center [1314, 647] width 25 height 12
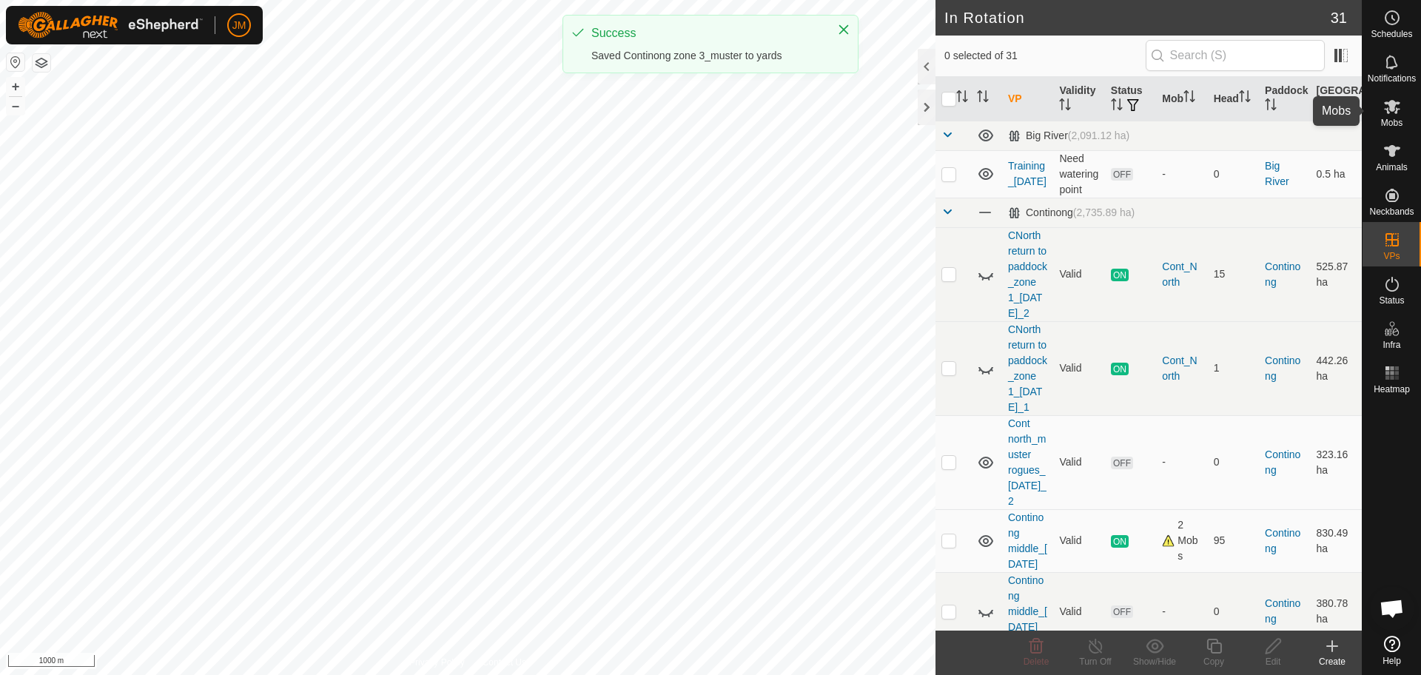
click at [1388, 120] on span "Mobs" at bounding box center [1391, 122] width 21 height 9
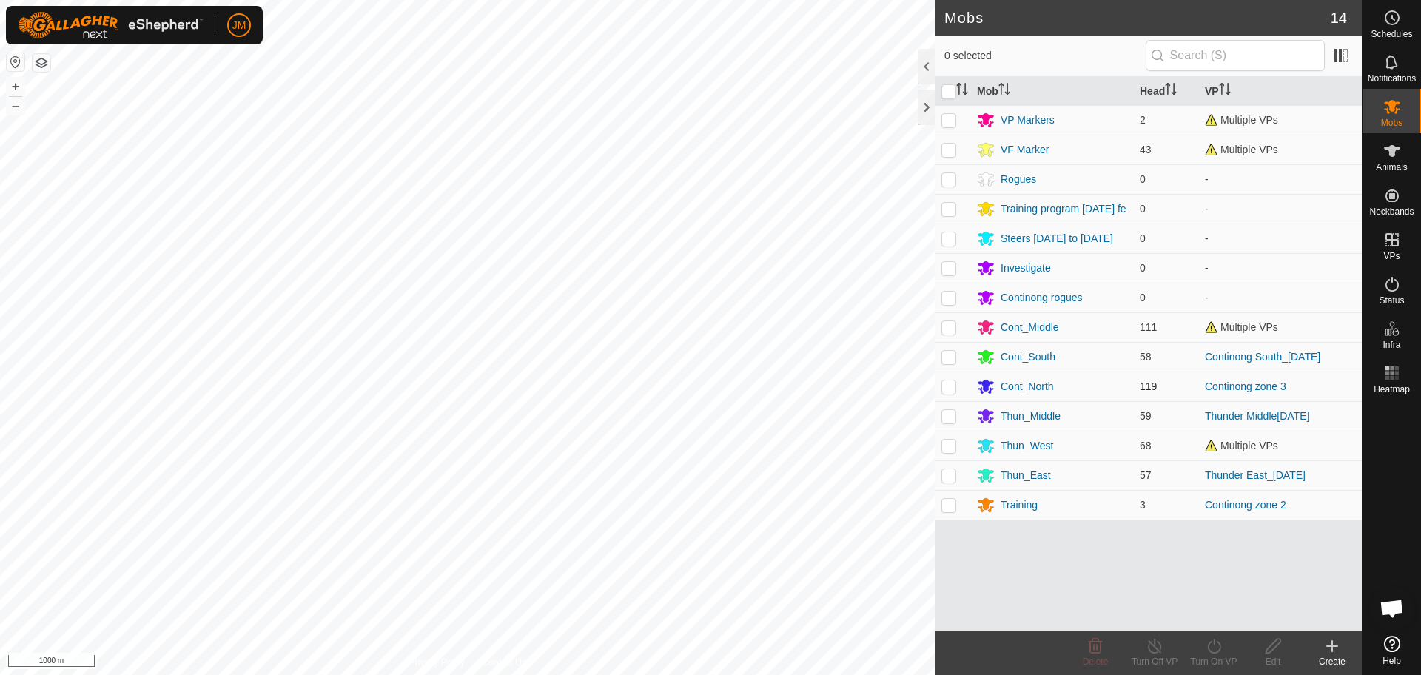
click at [956, 393] on td at bounding box center [954, 387] width 36 height 30
checkbox input "true"
click at [1213, 650] on icon at bounding box center [1214, 646] width 19 height 18
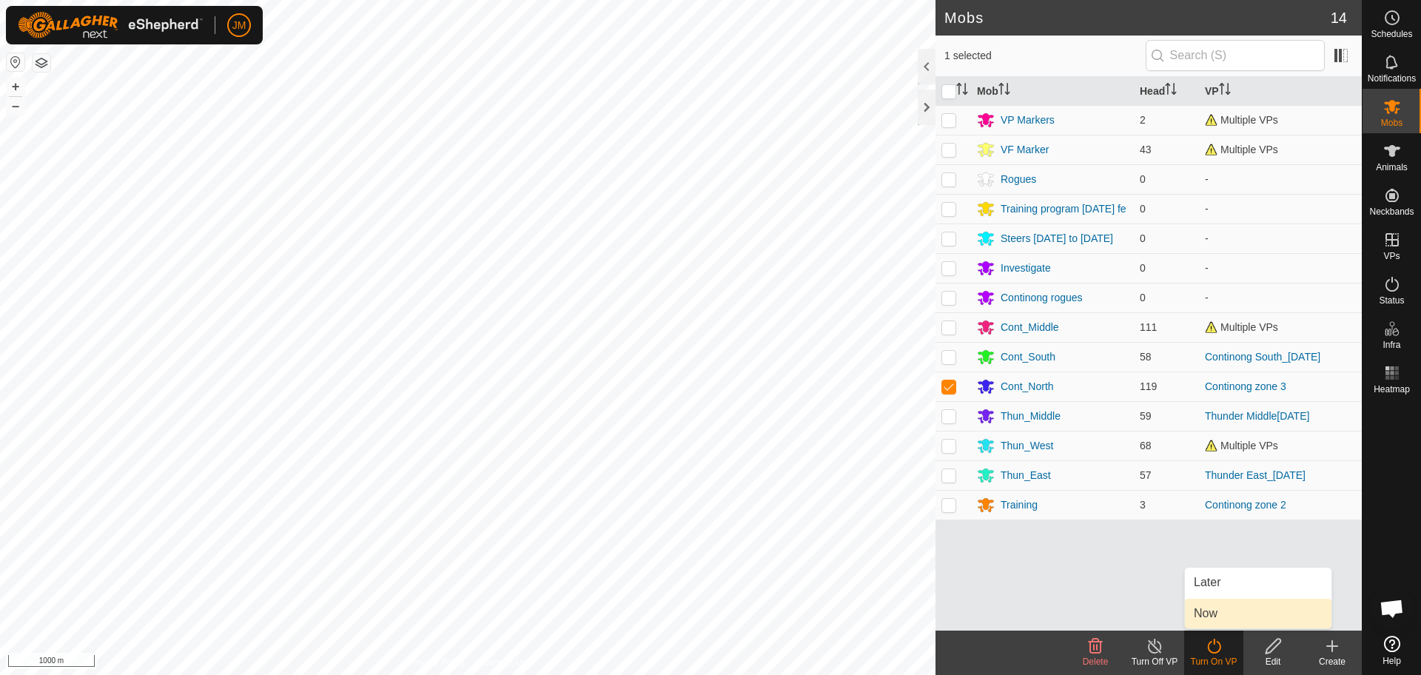
click at [1217, 605] on link "Now" at bounding box center [1258, 614] width 147 height 30
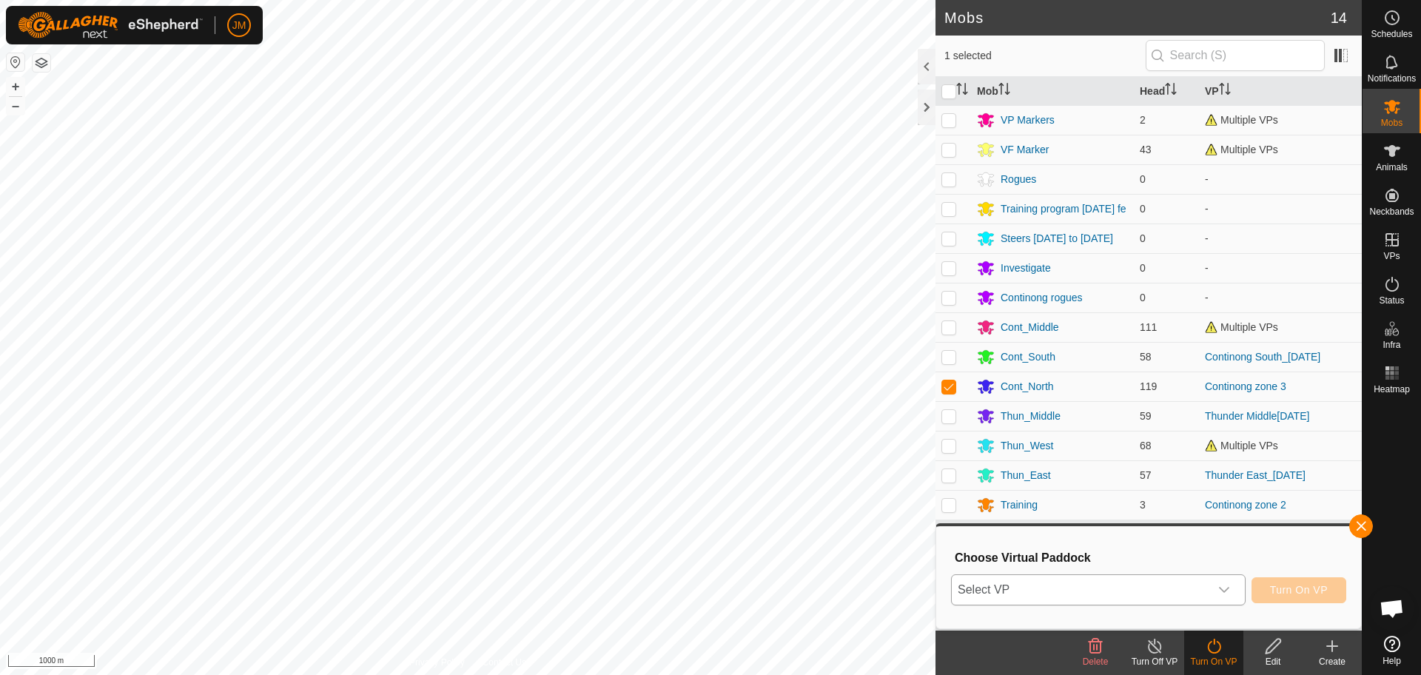
click at [1228, 591] on icon "dropdown trigger" at bounding box center [1224, 590] width 12 height 12
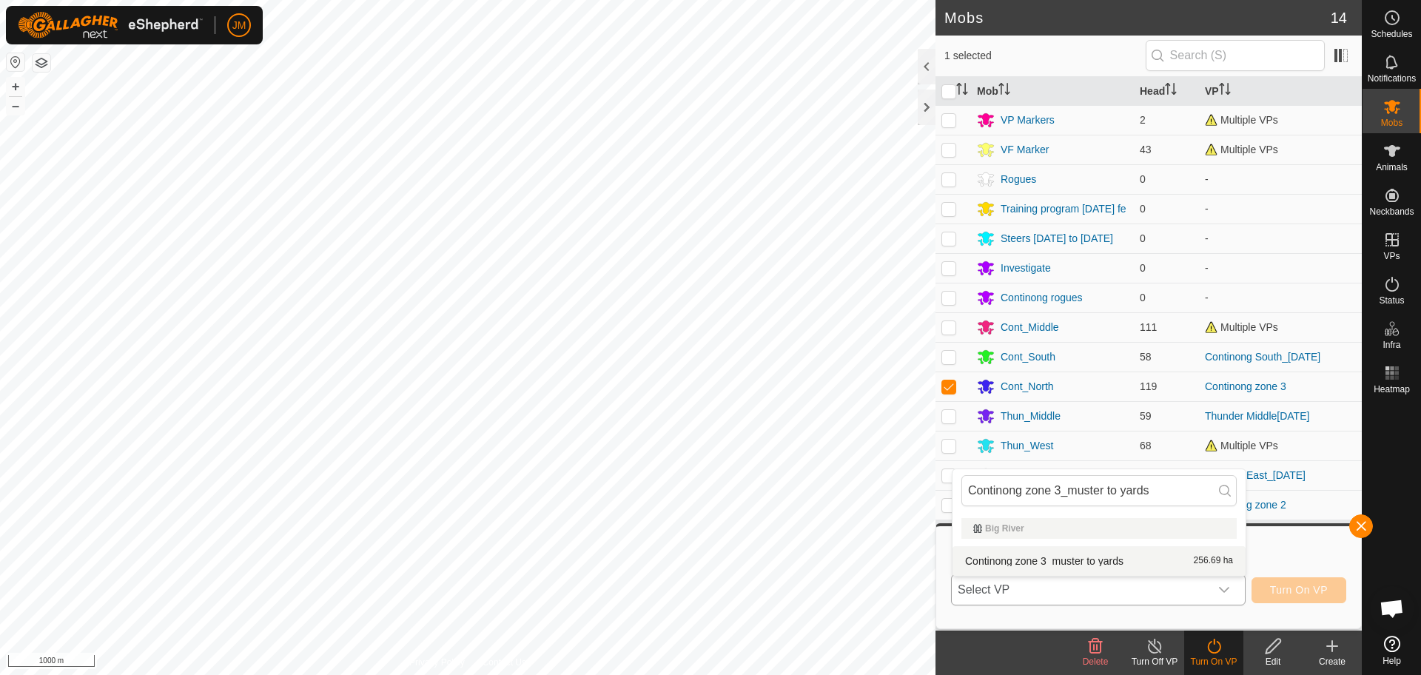
type input "Continong zone 3_muster to yards"
click at [1043, 561] on li "Continong zone 3_muster to yards 256.69 ha" at bounding box center [1099, 561] width 293 height 30
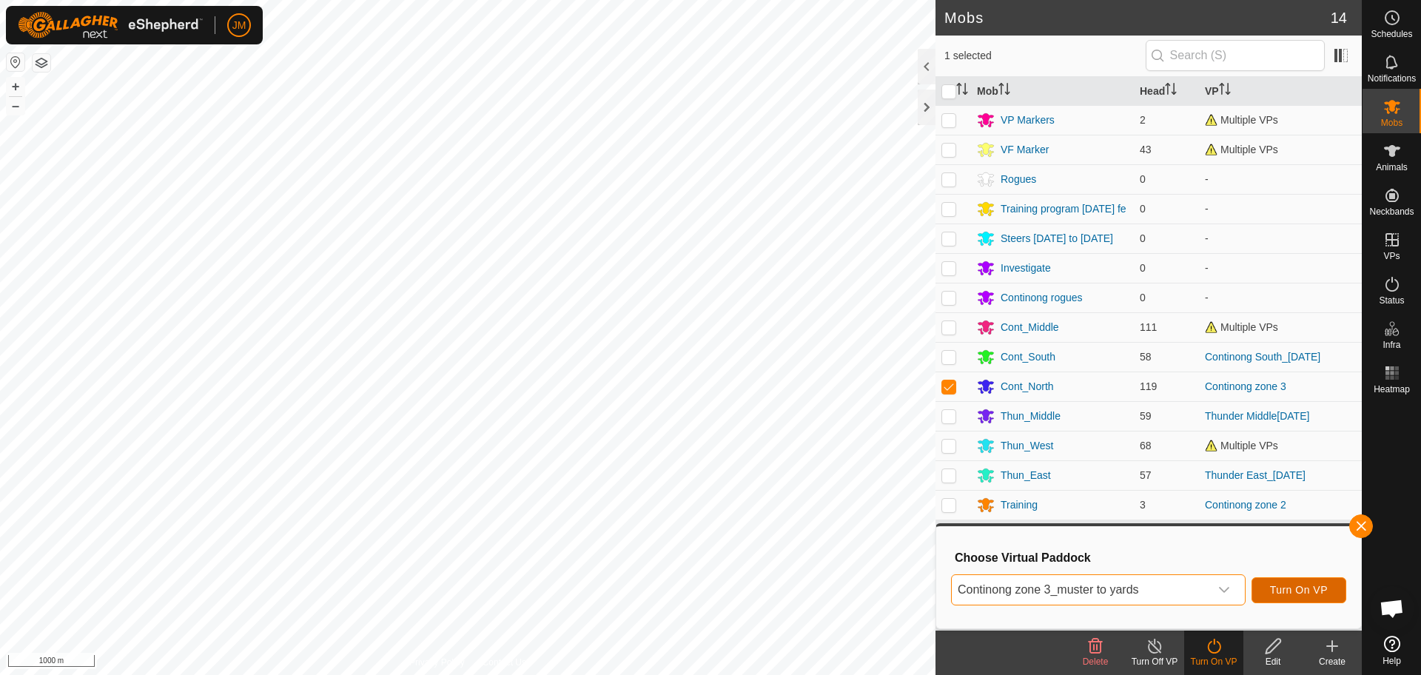
click at [1266, 590] on button "Turn On VP" at bounding box center [1299, 590] width 95 height 26
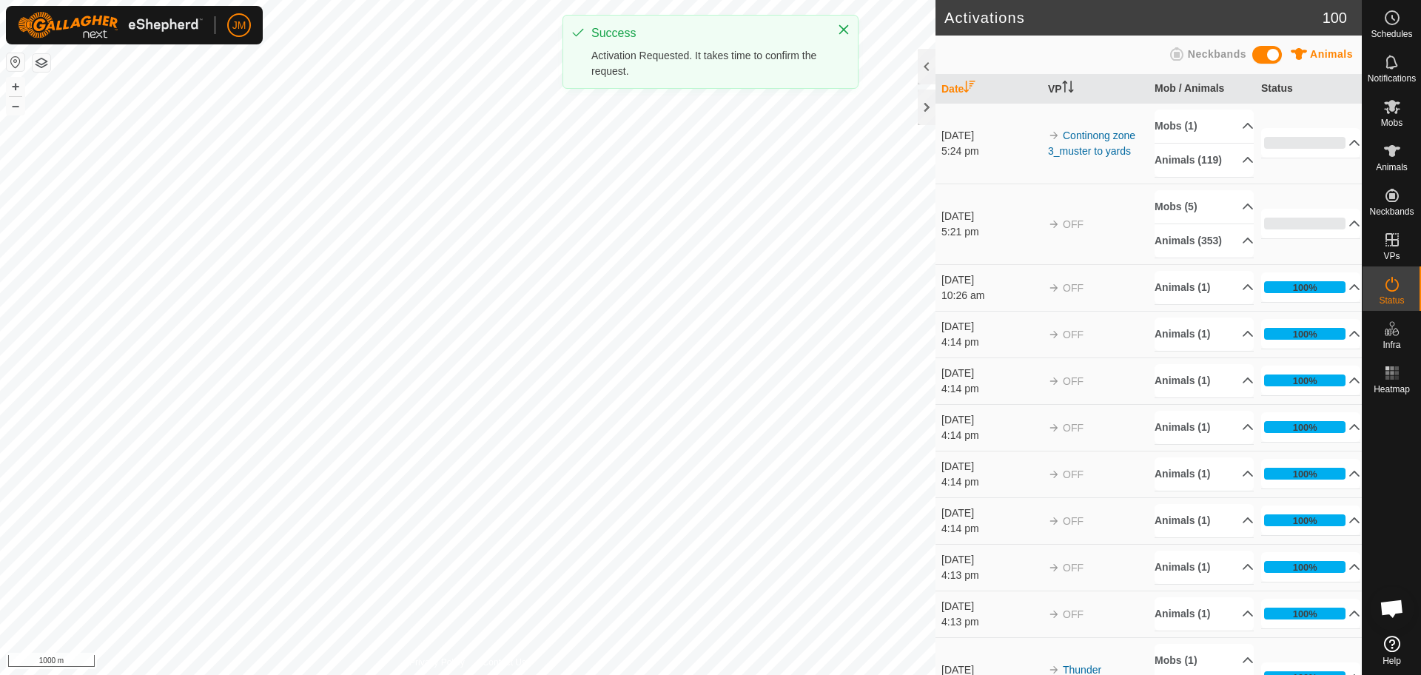
click at [925, 107] on div at bounding box center [927, 108] width 18 height 36
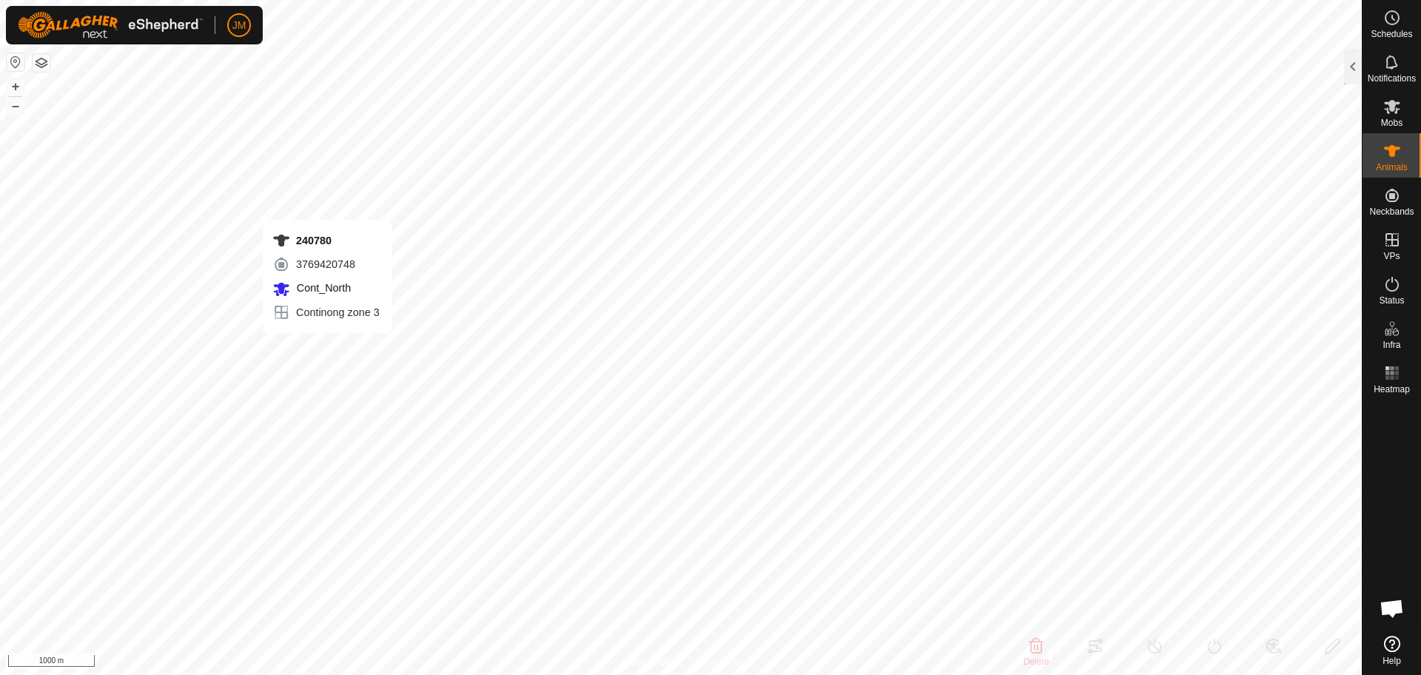
type input "240780"
type input "-"
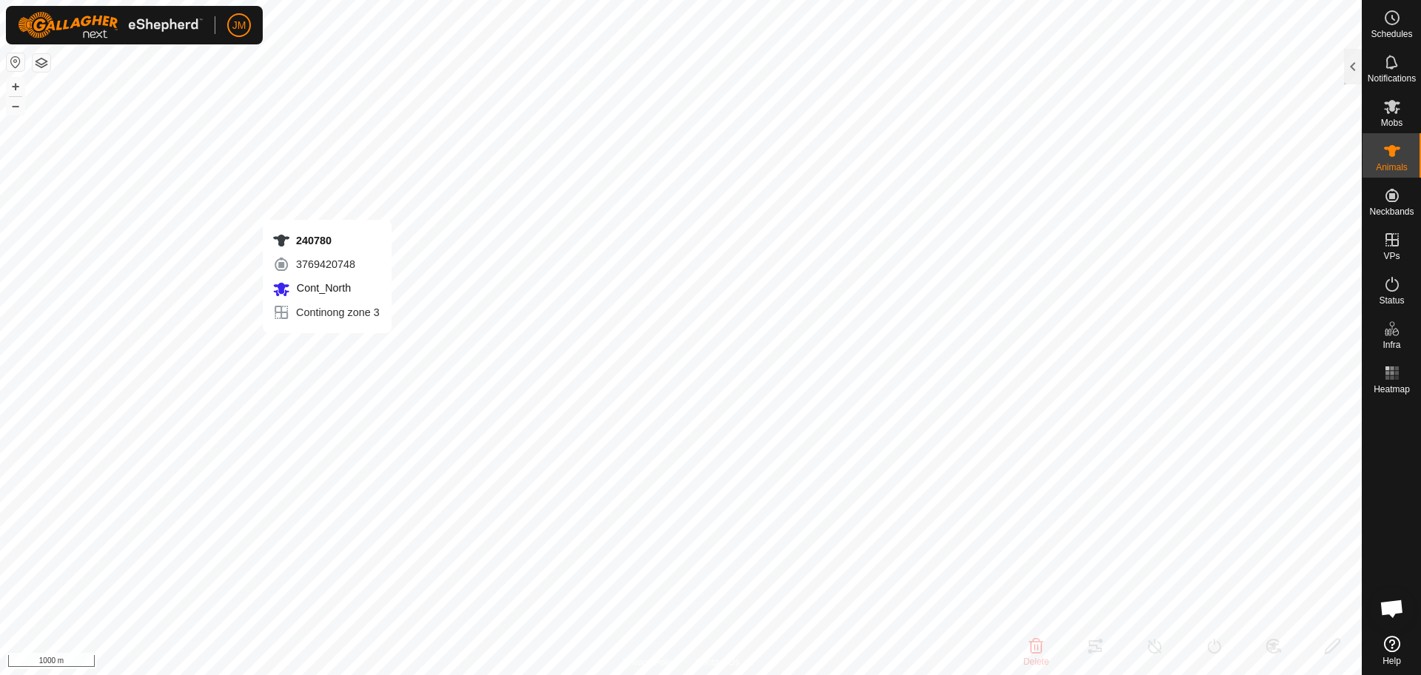
type input "-"
click at [17, 89] on button "+" at bounding box center [16, 87] width 18 height 18
click at [17, 109] on button "–" at bounding box center [16, 106] width 18 height 18
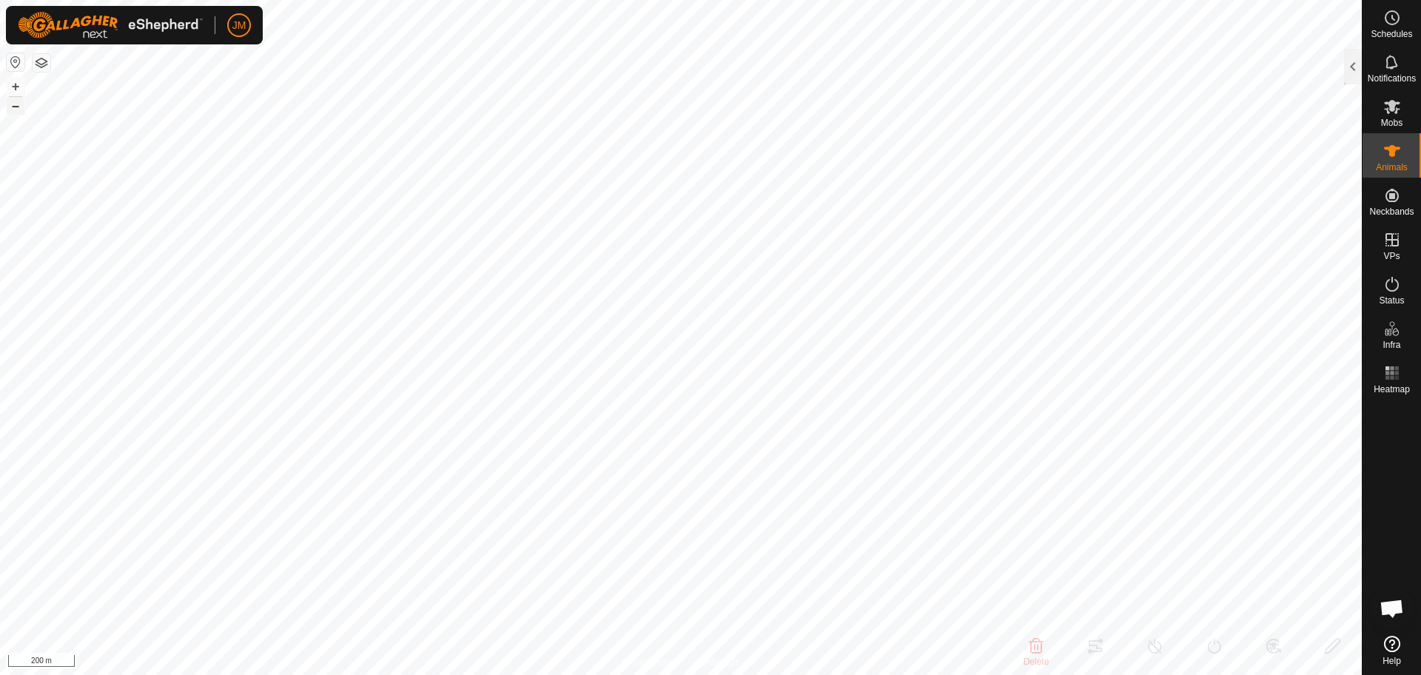
click at [17, 109] on button "–" at bounding box center [16, 106] width 18 height 18
type input "240694"
type input "-"
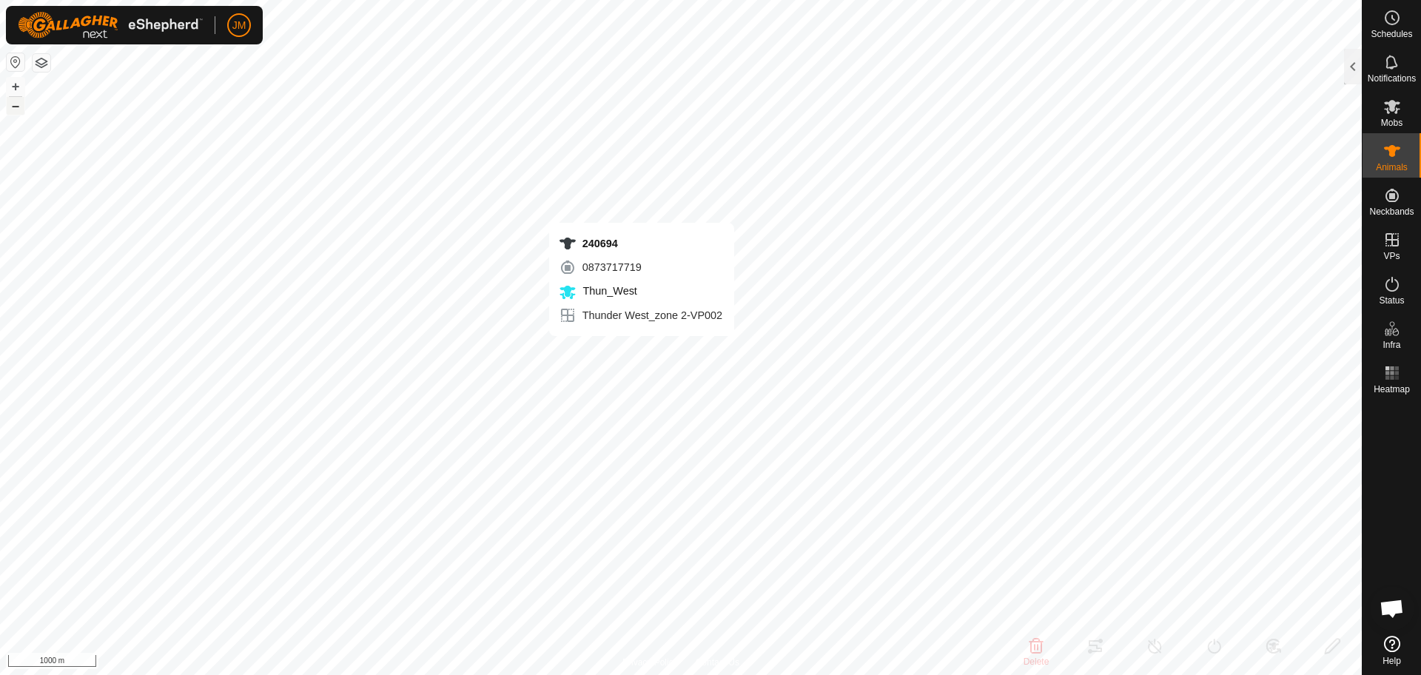
type input "-"
type input "240780"
type input "-"
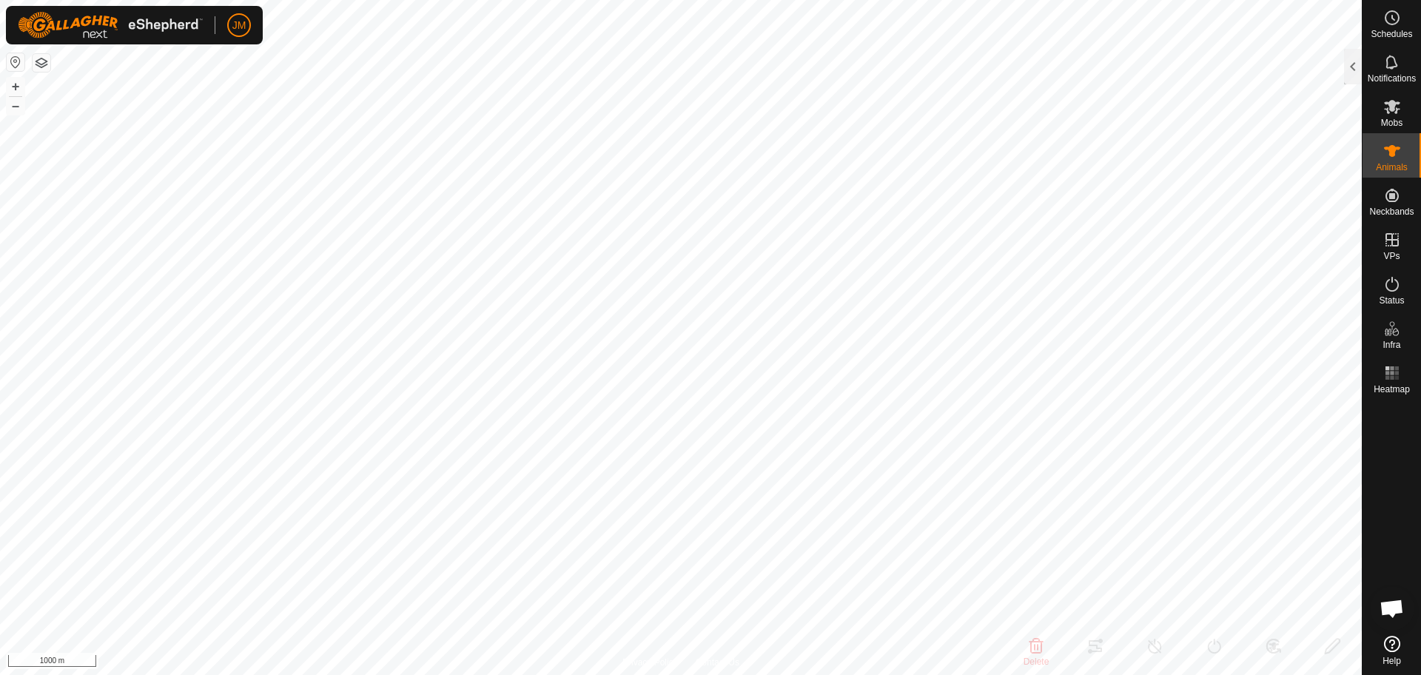
type input "-"
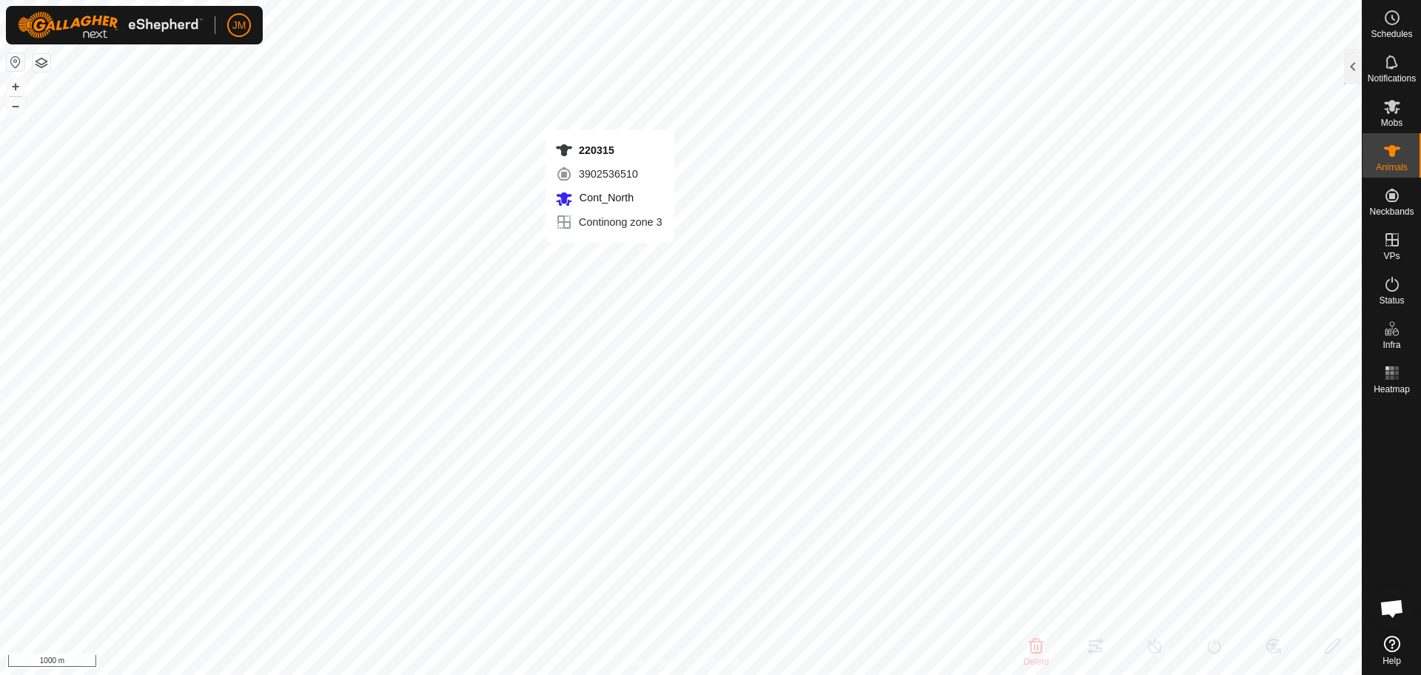
type input "220315"
type input "-"
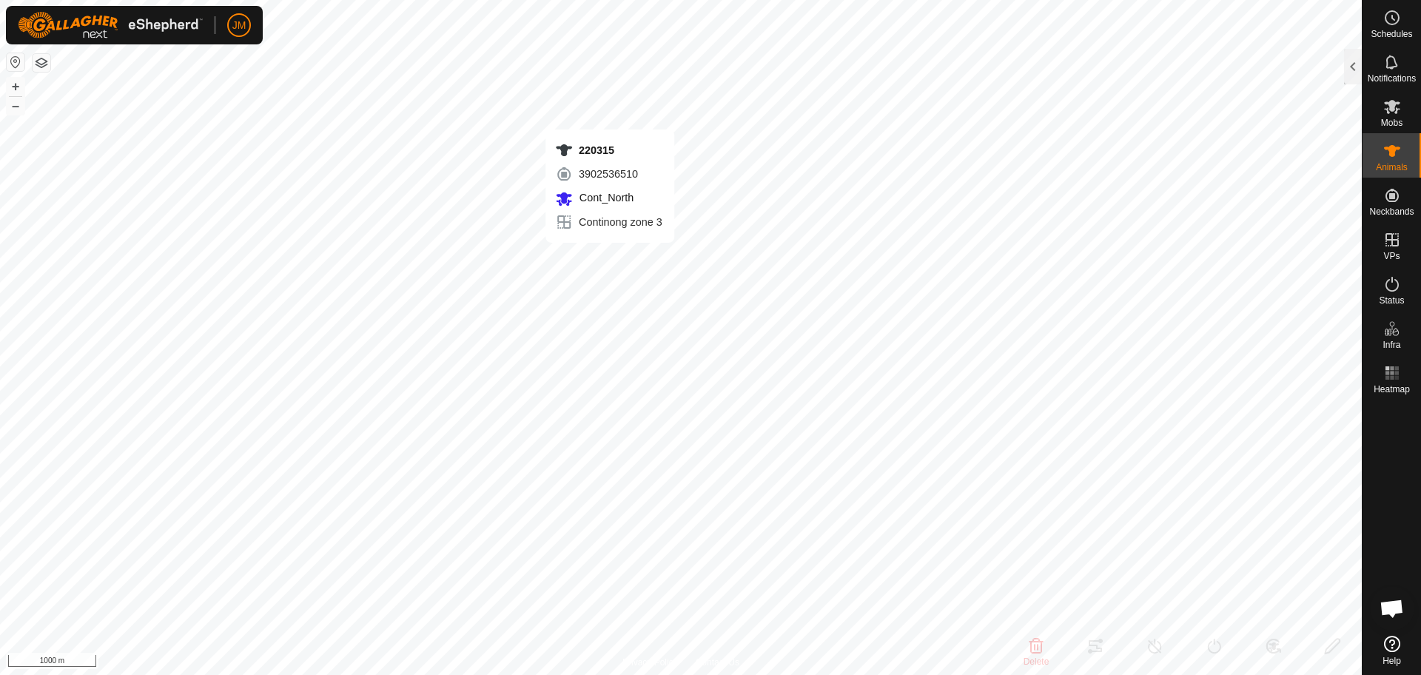
type input "-"
type input "240102"
type input "-"
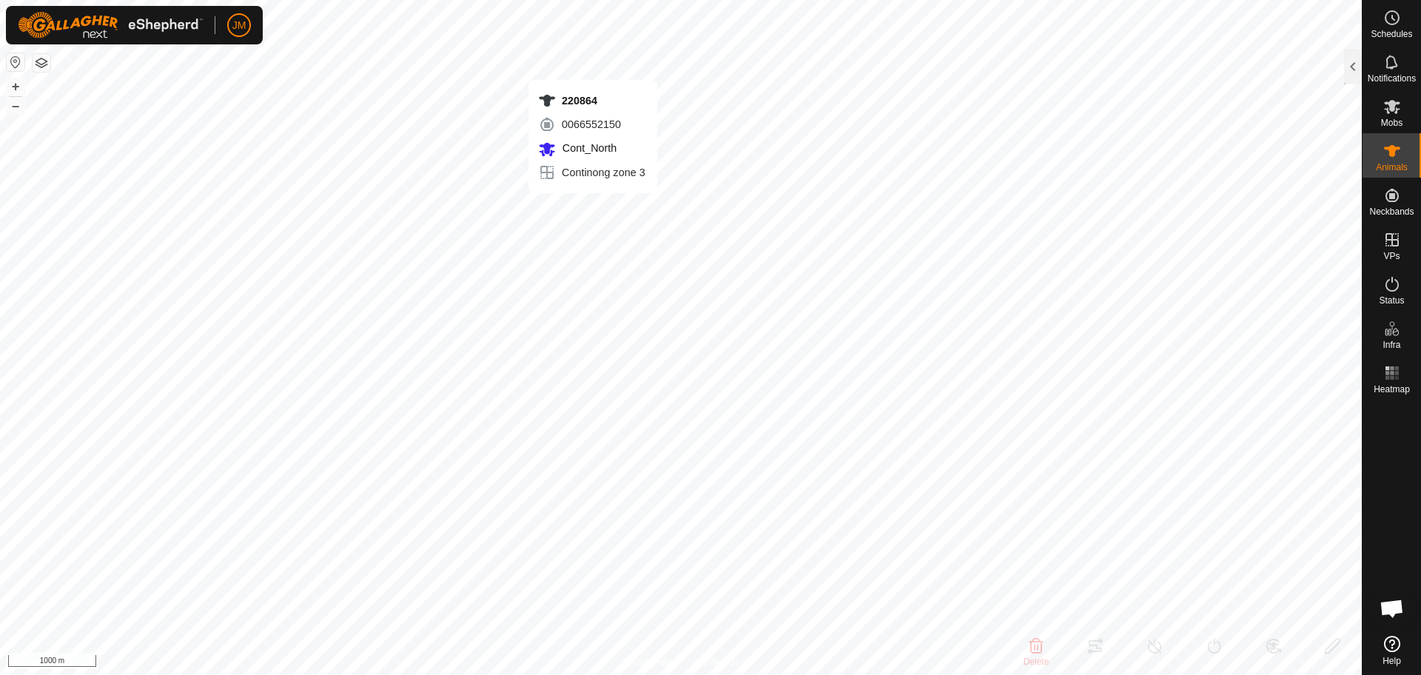
type input "-"
type input "20478"
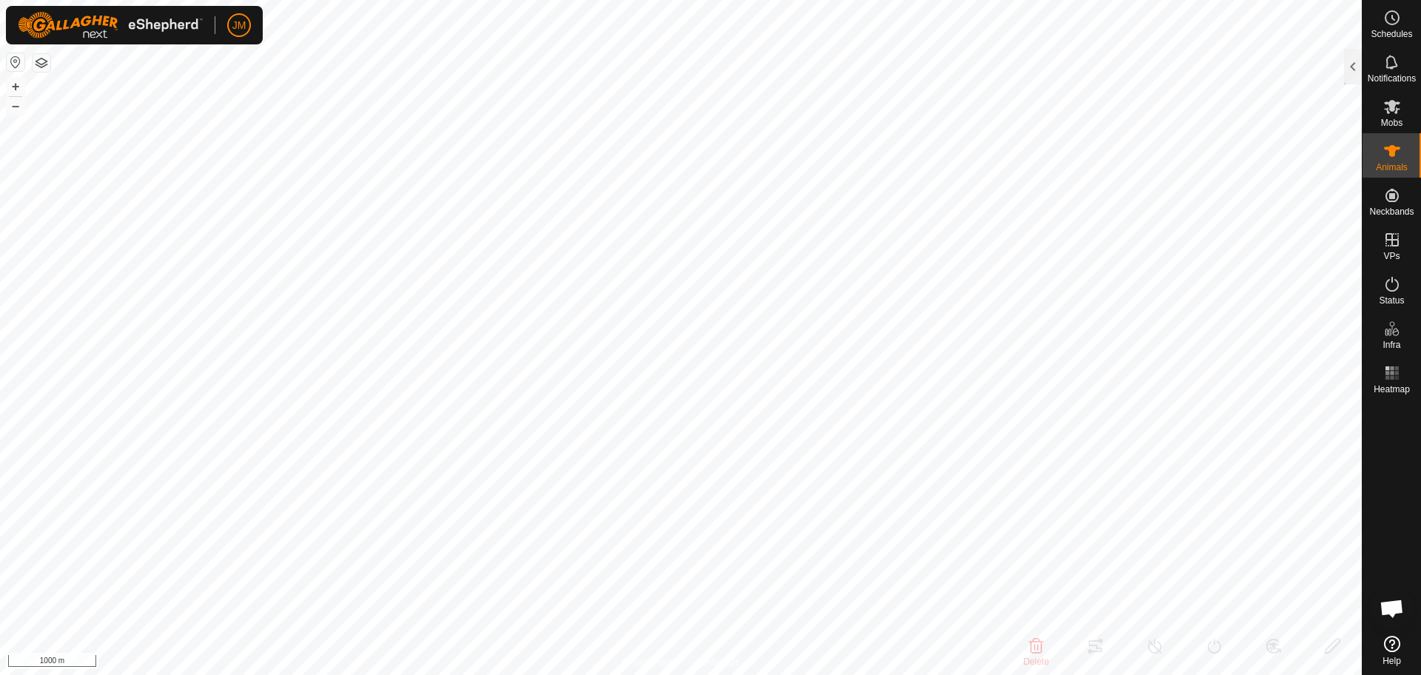
type input "-"
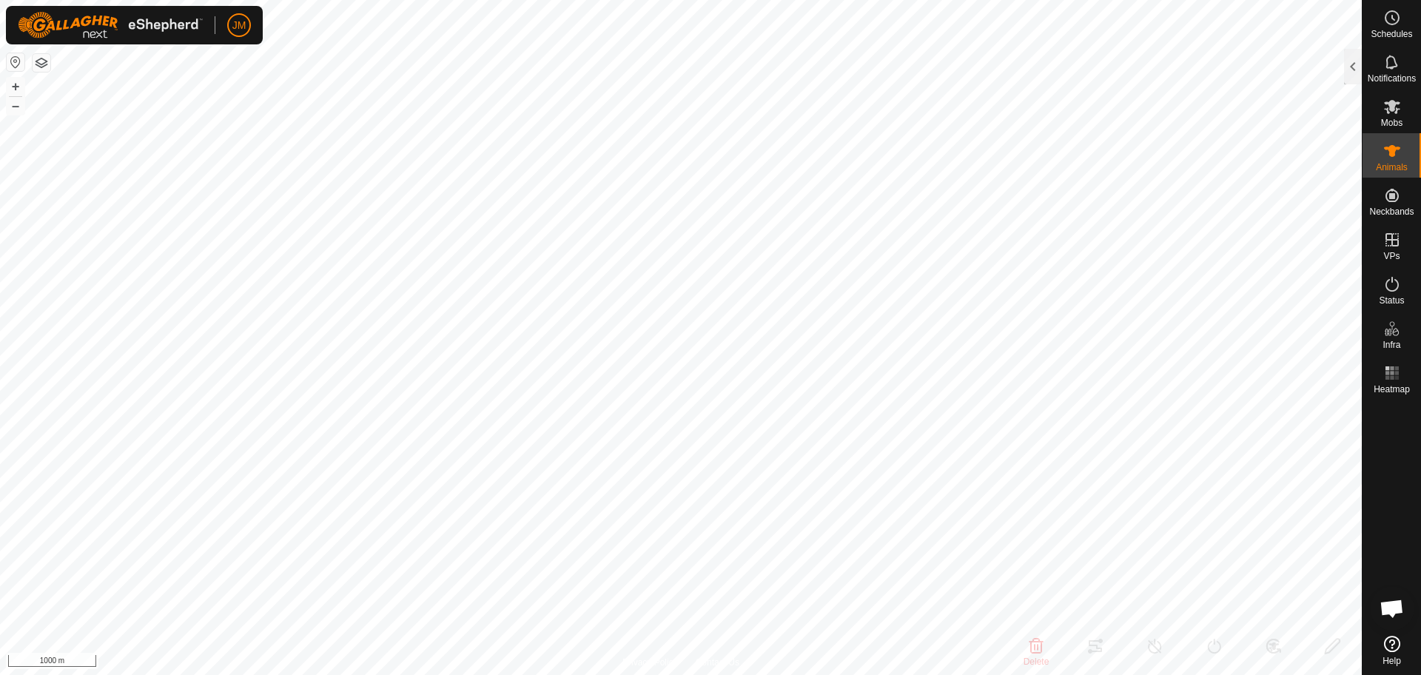
type input "-"
type input "220333"
type input "-"
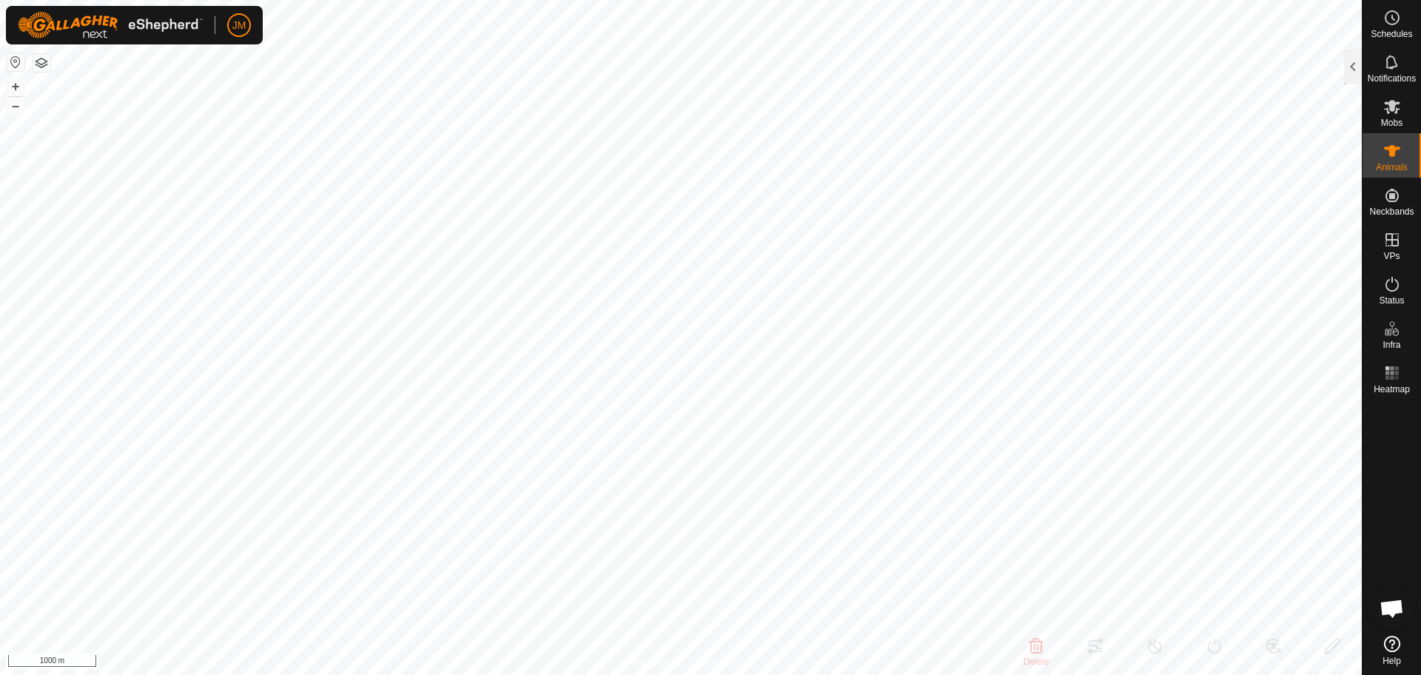
type input "-"
type input "220315"
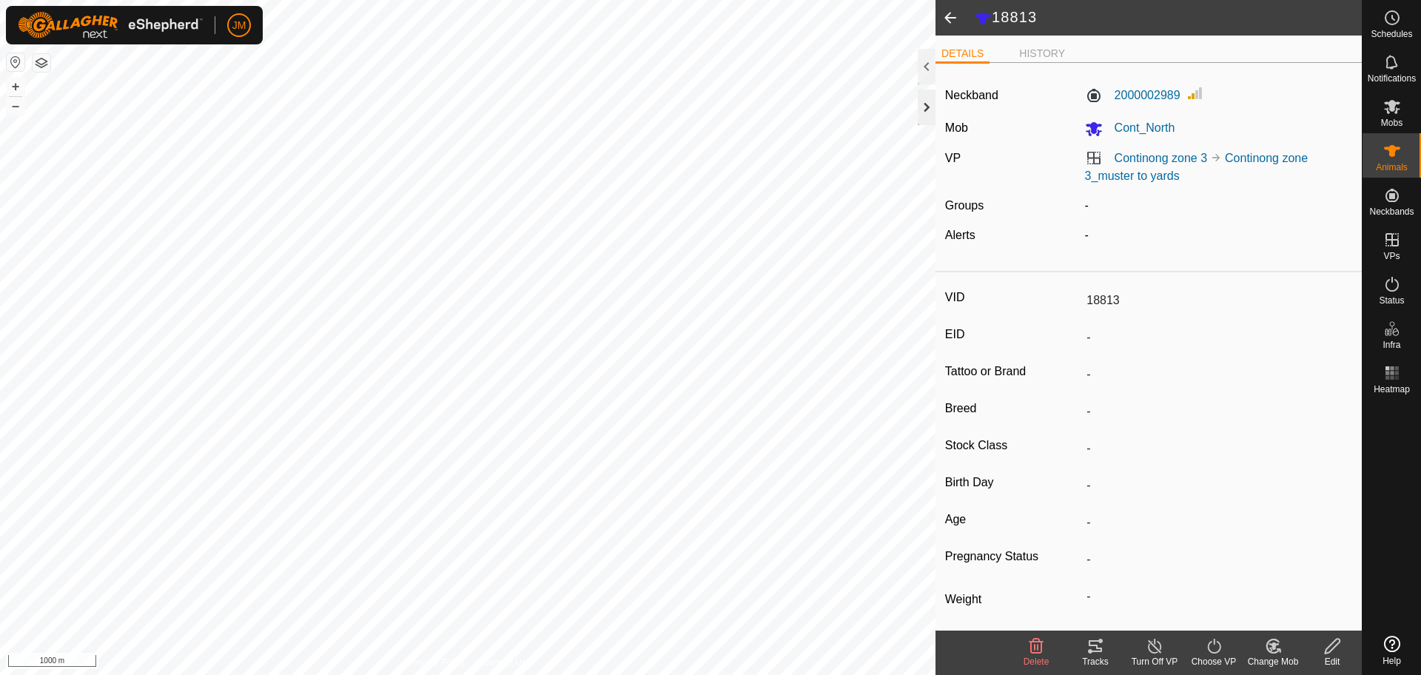
click at [931, 107] on div at bounding box center [927, 108] width 18 height 36
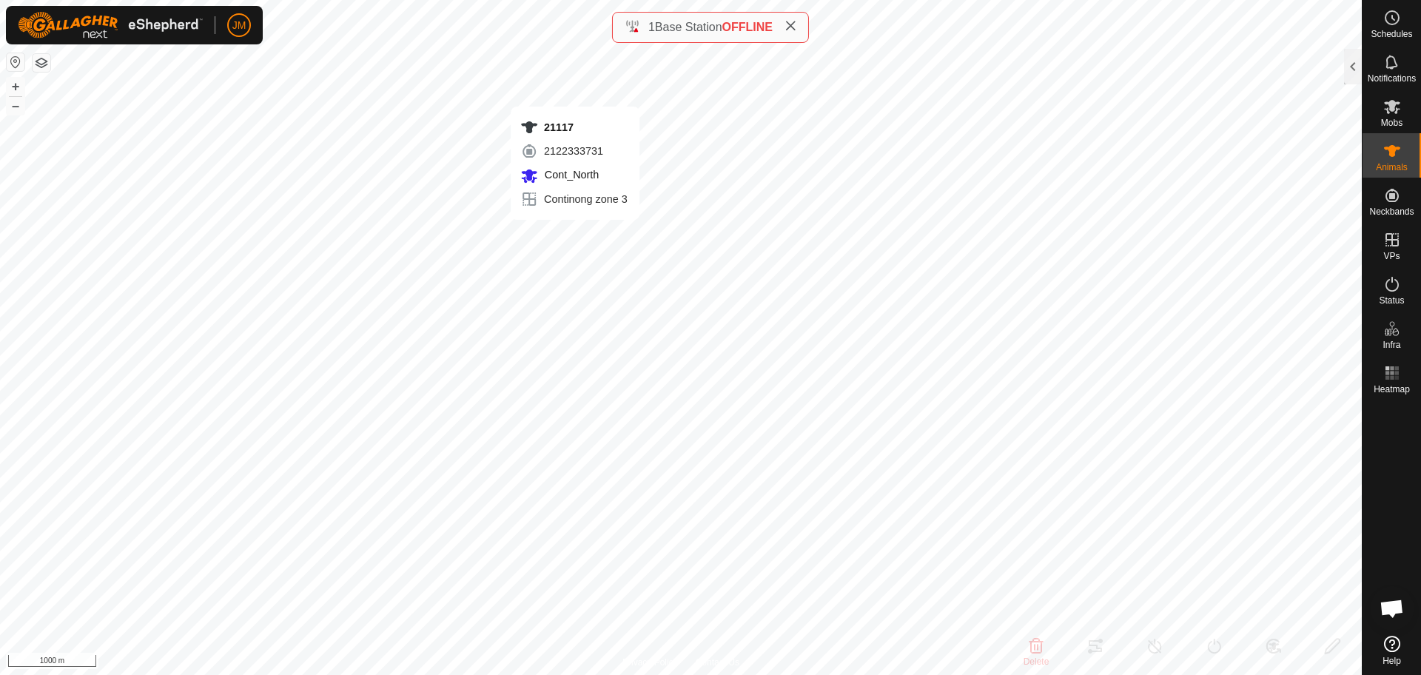
type input "21117"
type input "-"
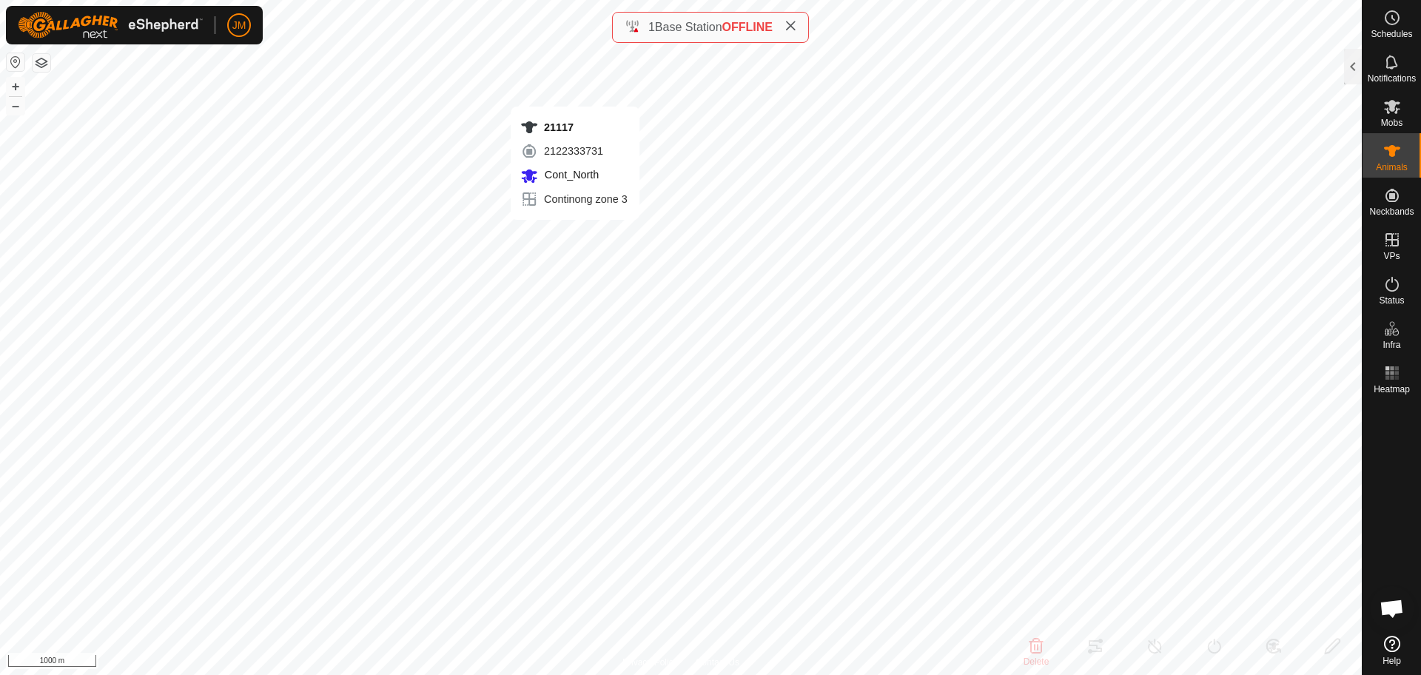
type input "-"
click at [793, 23] on icon at bounding box center [791, 26] width 12 height 12
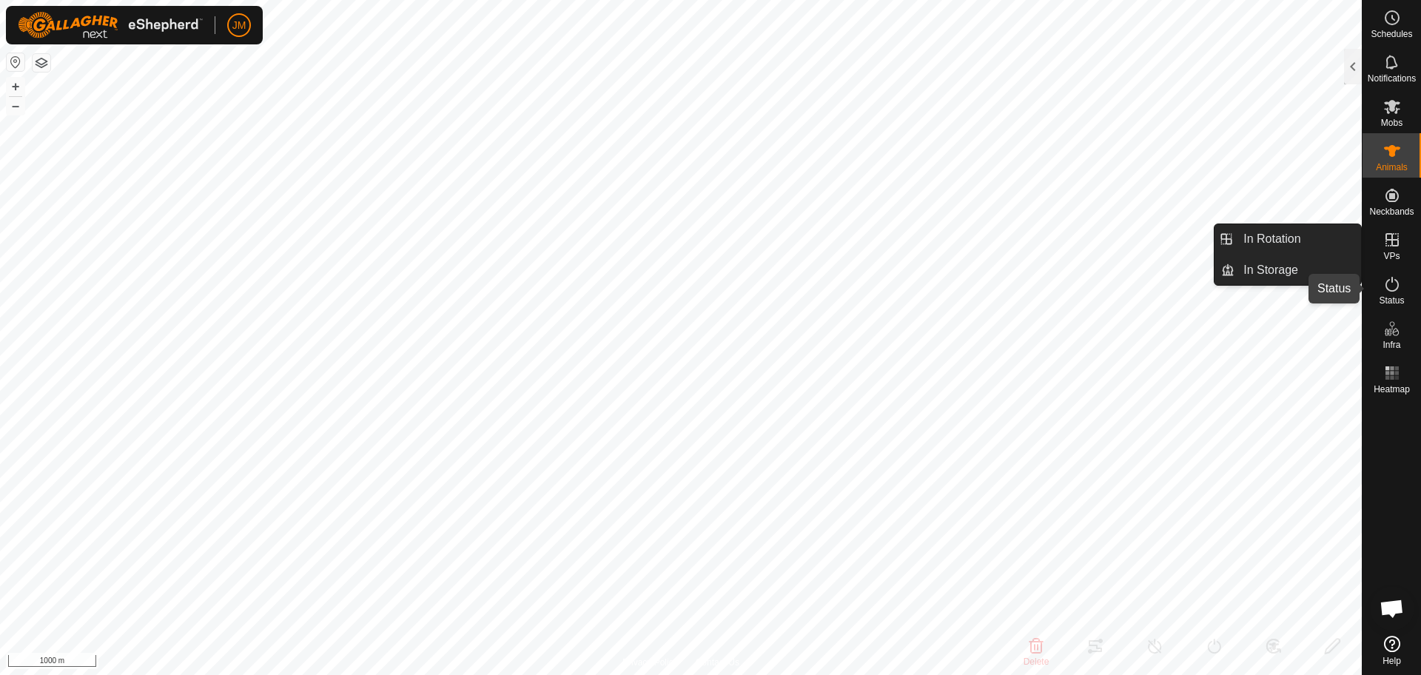
drag, startPoint x: 1388, startPoint y: 286, endPoint x: 1390, endPoint y: 275, distance: 11.2
click at [1388, 286] on icon at bounding box center [1392, 284] width 18 height 18
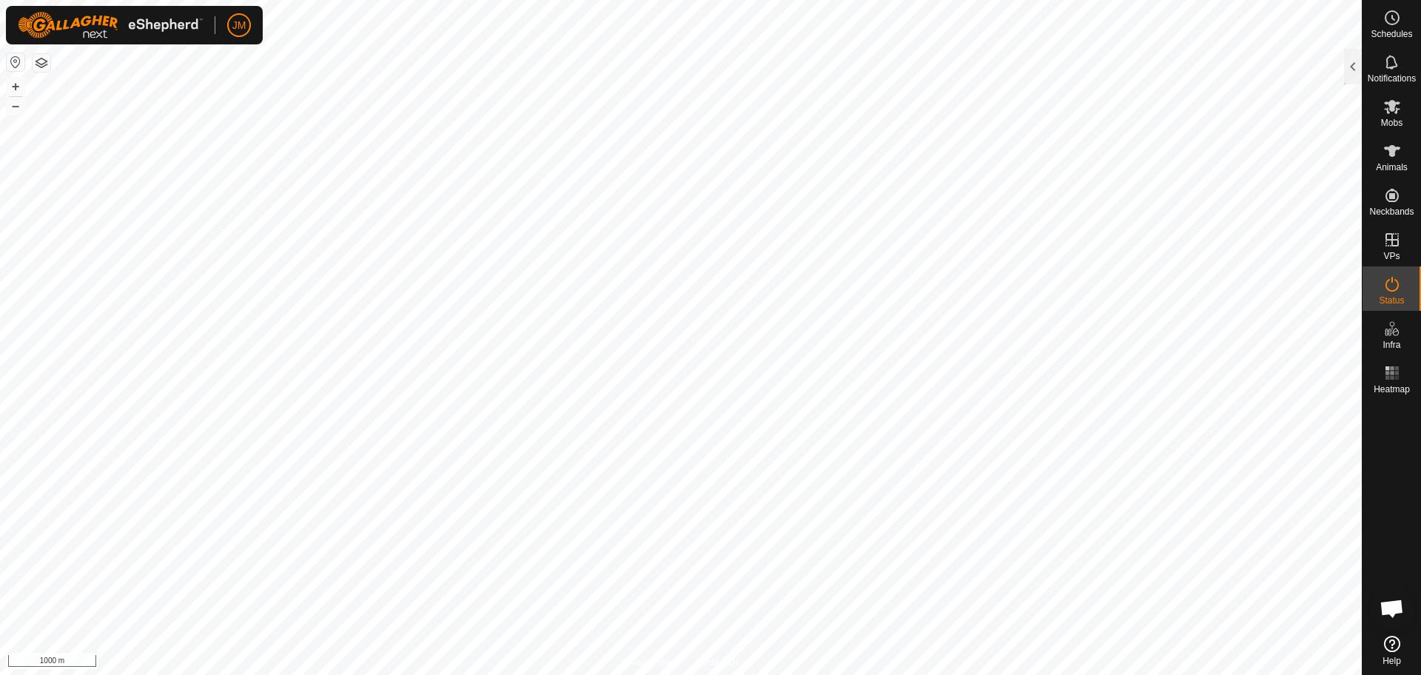
click at [1394, 283] on icon at bounding box center [1392, 284] width 18 height 18
click at [1349, 70] on div at bounding box center [1353, 67] width 18 height 36
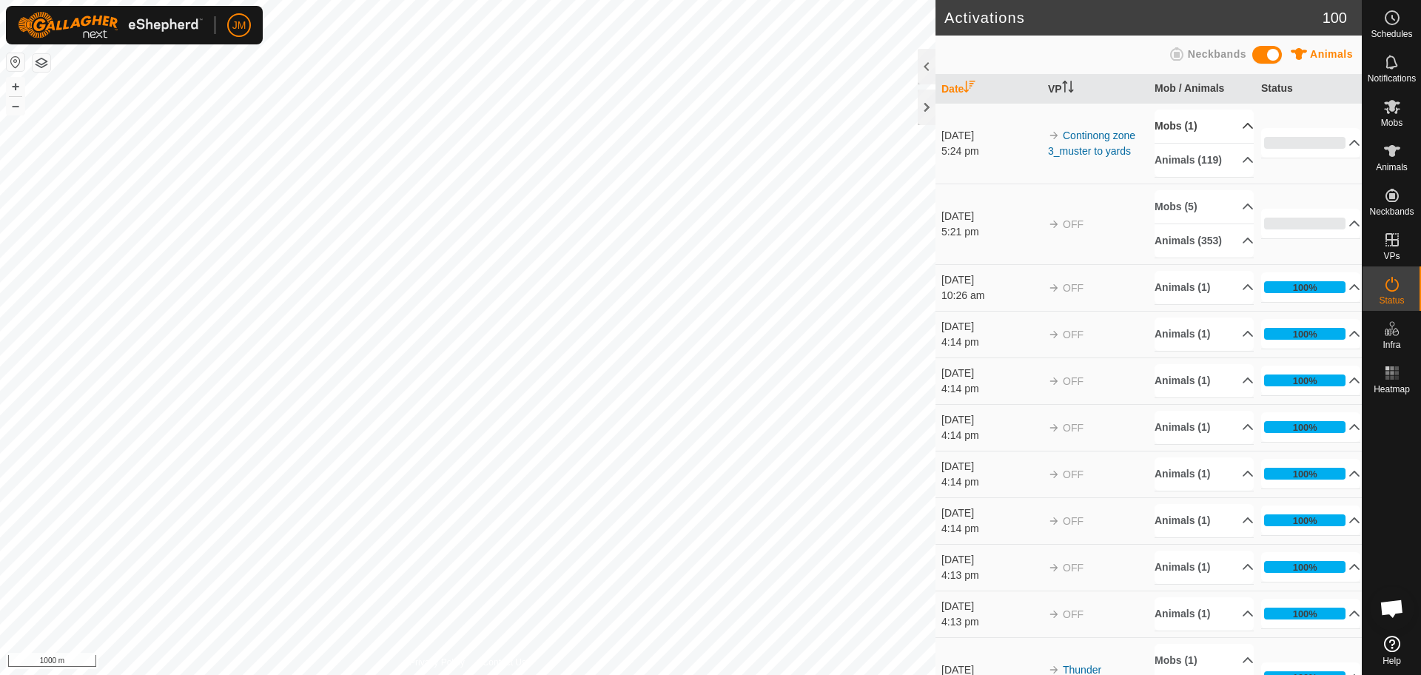
click at [1228, 128] on p-accordion-header "Mobs (1)" at bounding box center [1204, 126] width 99 height 33
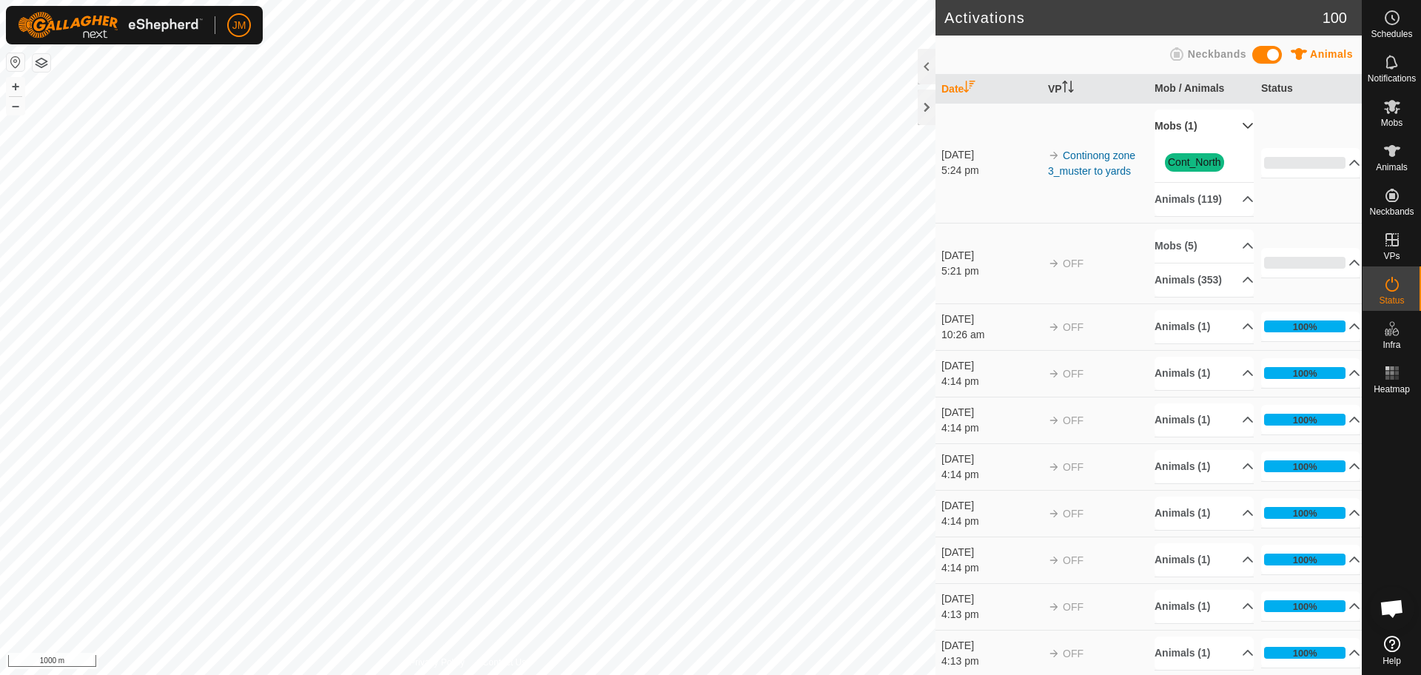
click at [1228, 128] on p-accordion-header "Mobs (1)" at bounding box center [1204, 126] width 99 height 33
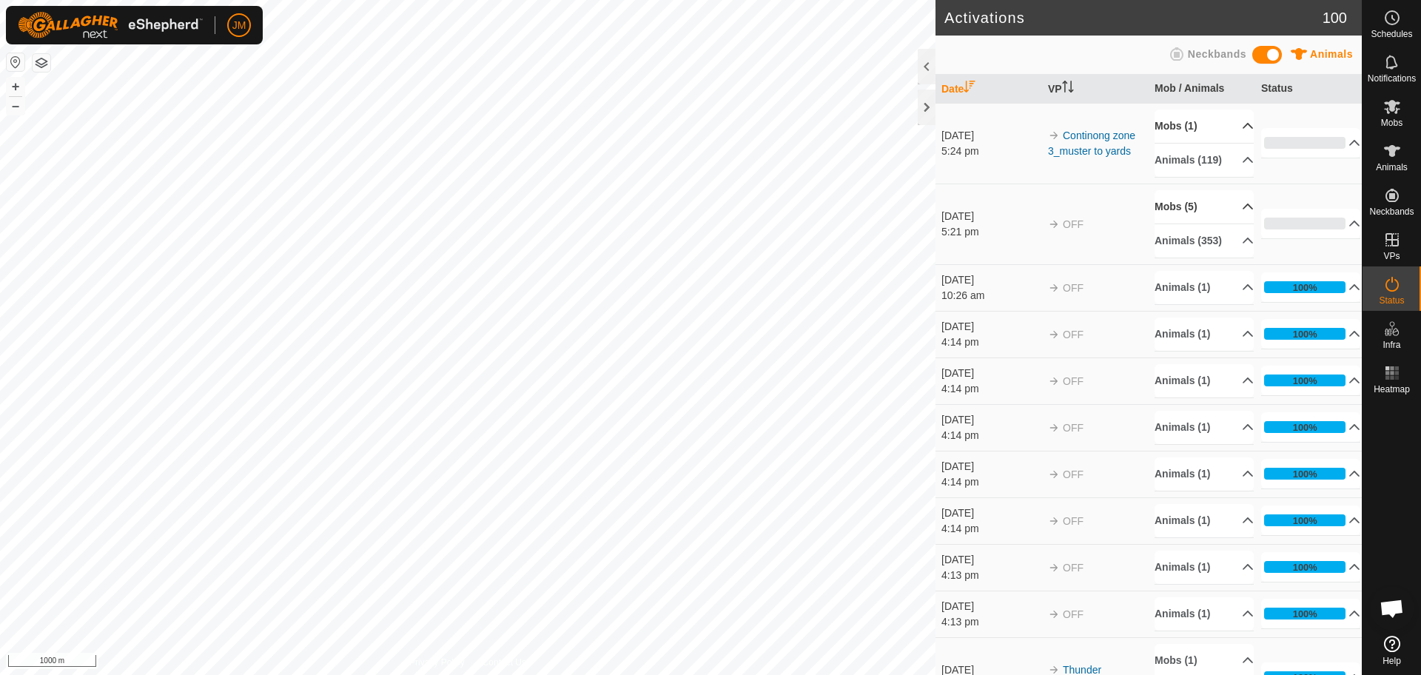
click at [1229, 221] on p-accordion-header "Mobs (5)" at bounding box center [1204, 206] width 99 height 33
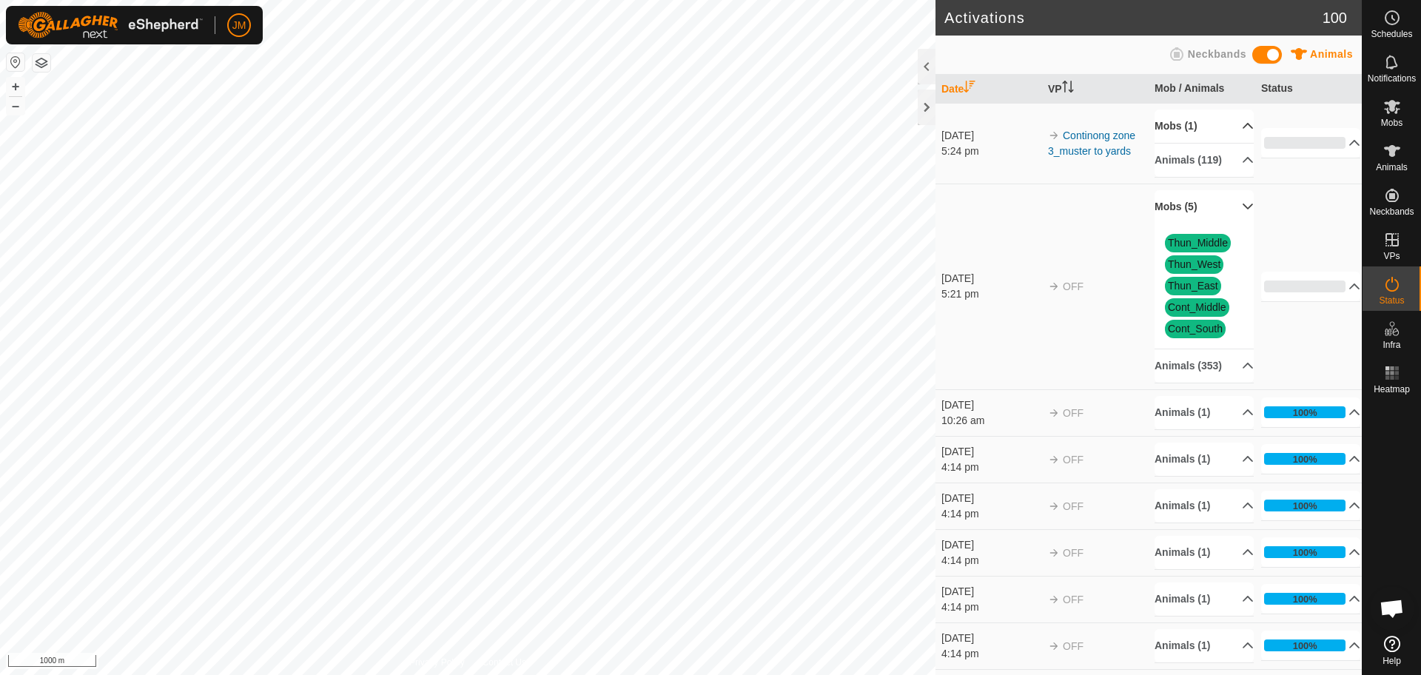
click at [1232, 224] on p-accordion-header "Mobs (5)" at bounding box center [1204, 206] width 99 height 33
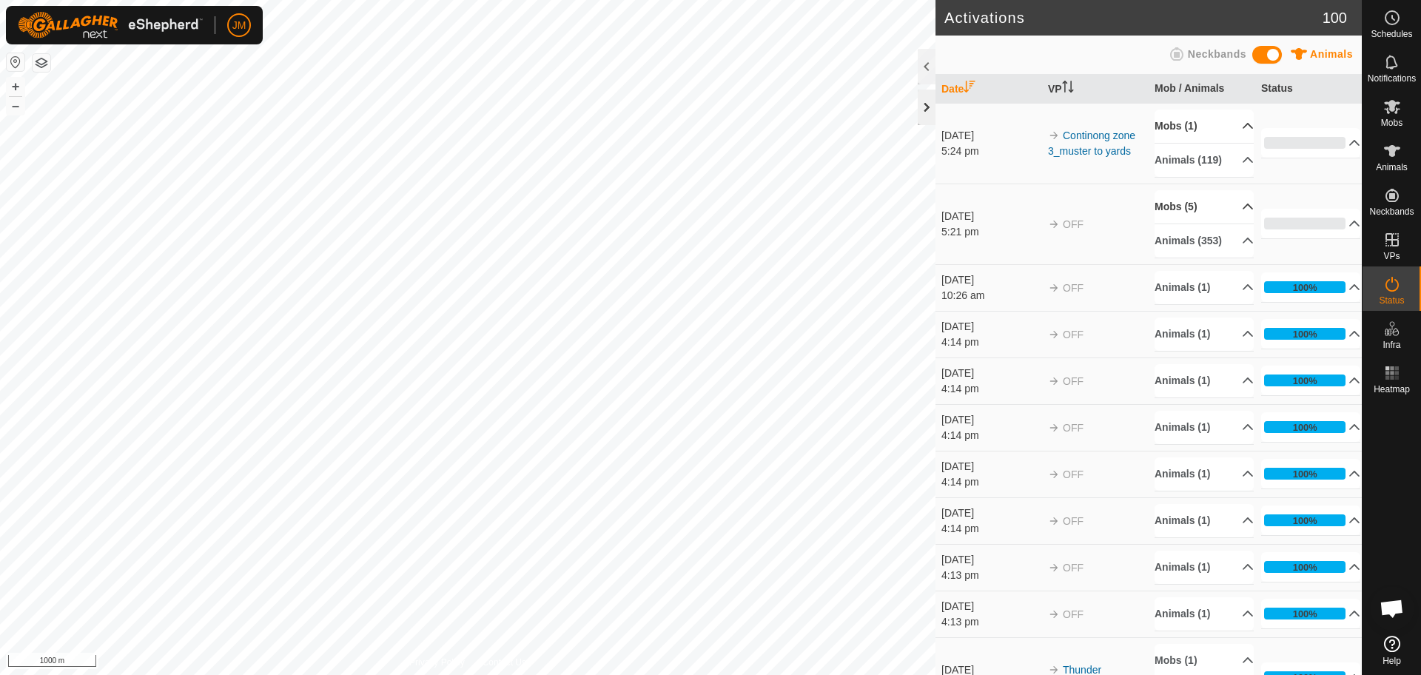
click at [927, 112] on div at bounding box center [927, 108] width 18 height 36
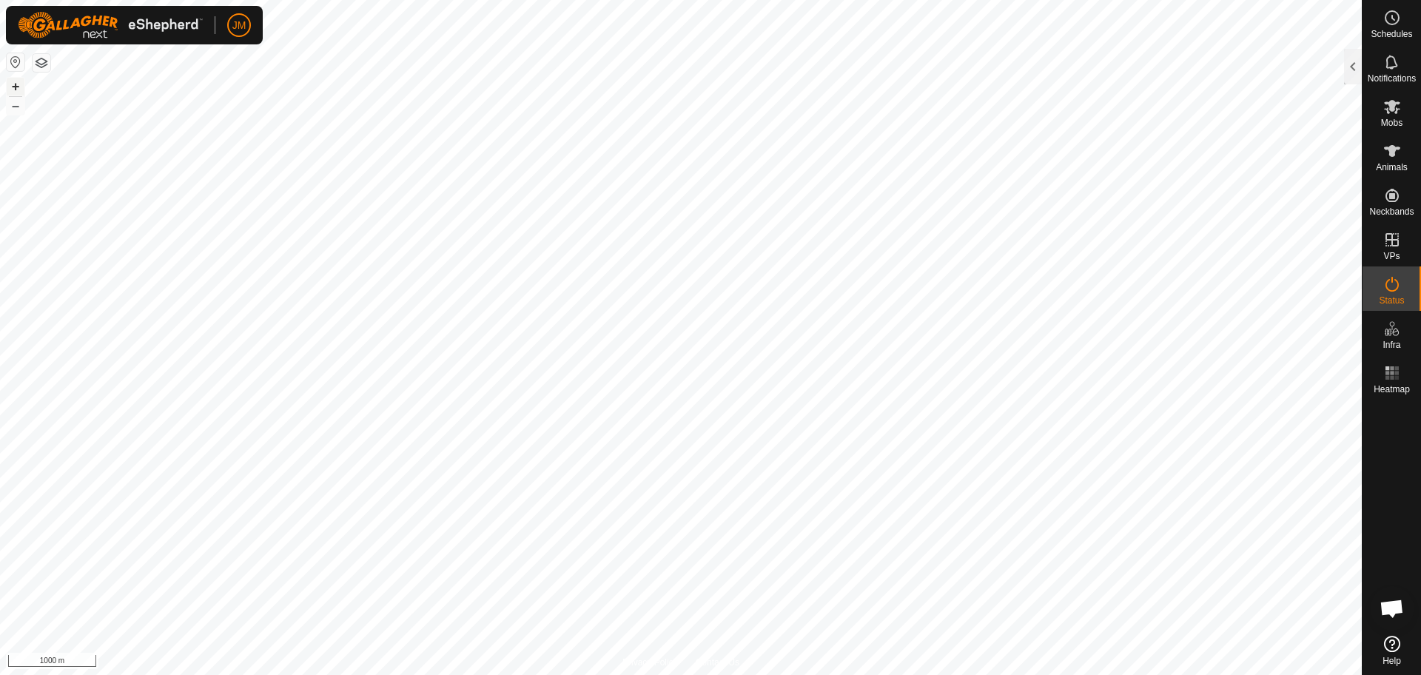
click at [7, 92] on button "+" at bounding box center [16, 87] width 18 height 18
click at [16, 108] on button "–" at bounding box center [16, 106] width 18 height 18
click at [10, 89] on button "+" at bounding box center [16, 87] width 18 height 18
